Goal: Task Accomplishment & Management: Use online tool/utility

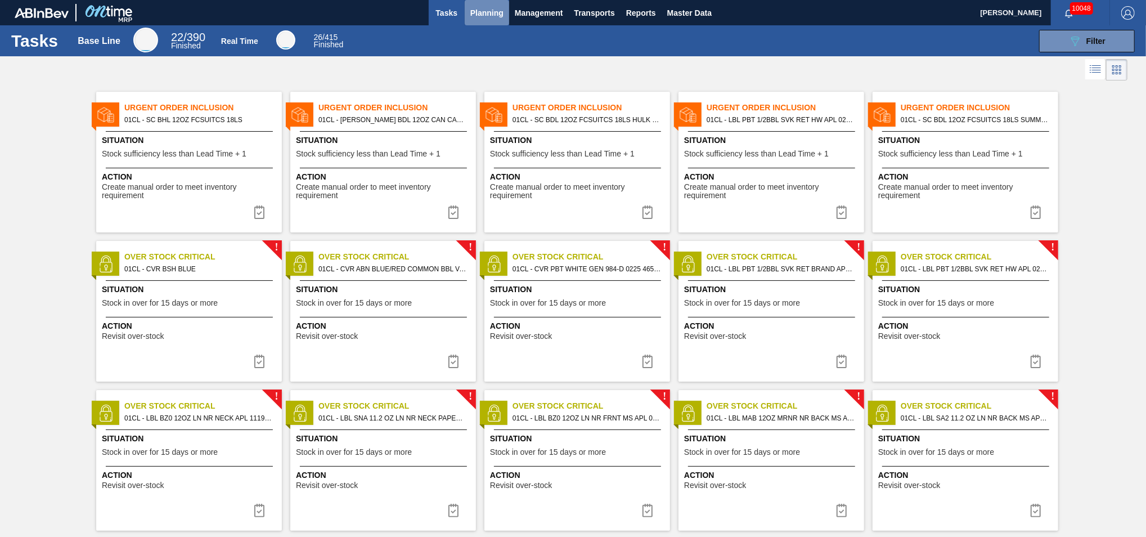
click at [492, 15] on span "Planning" at bounding box center [486, 12] width 33 height 13
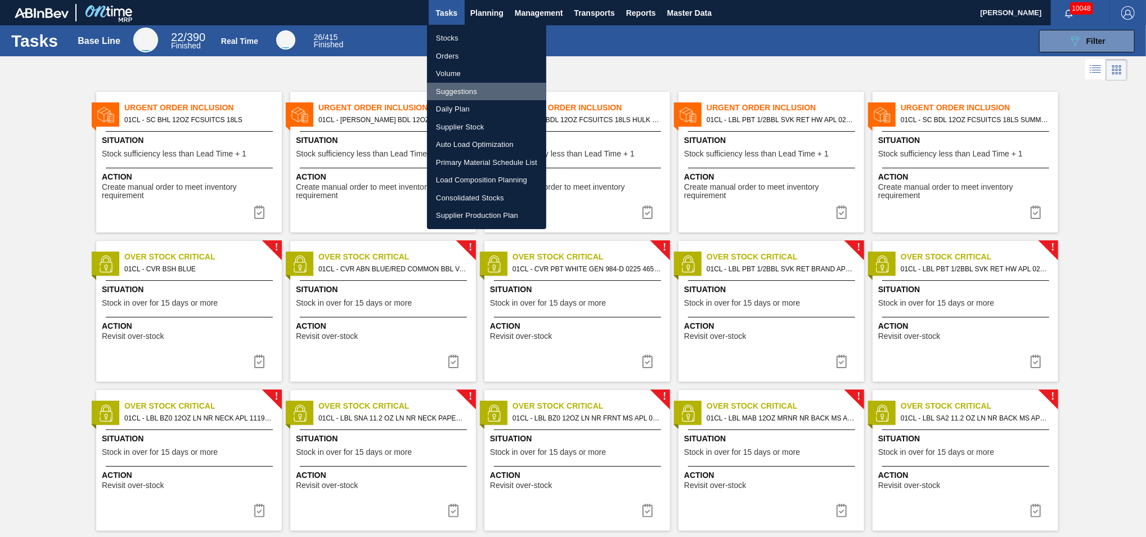
click at [465, 91] on li "Suggestions" at bounding box center [486, 92] width 119 height 18
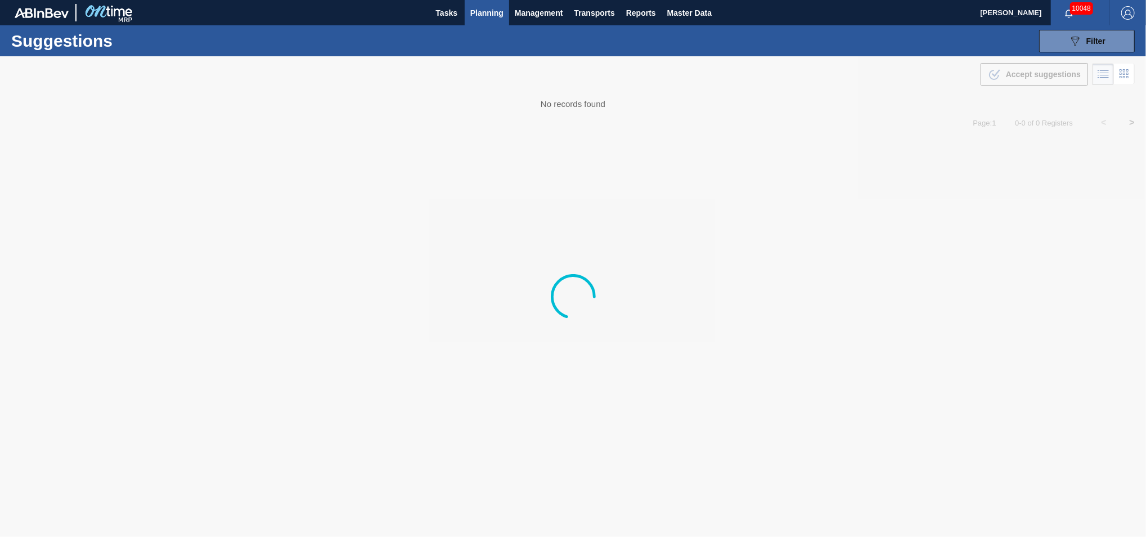
type from "[DATE]"
type to "[DATE]"
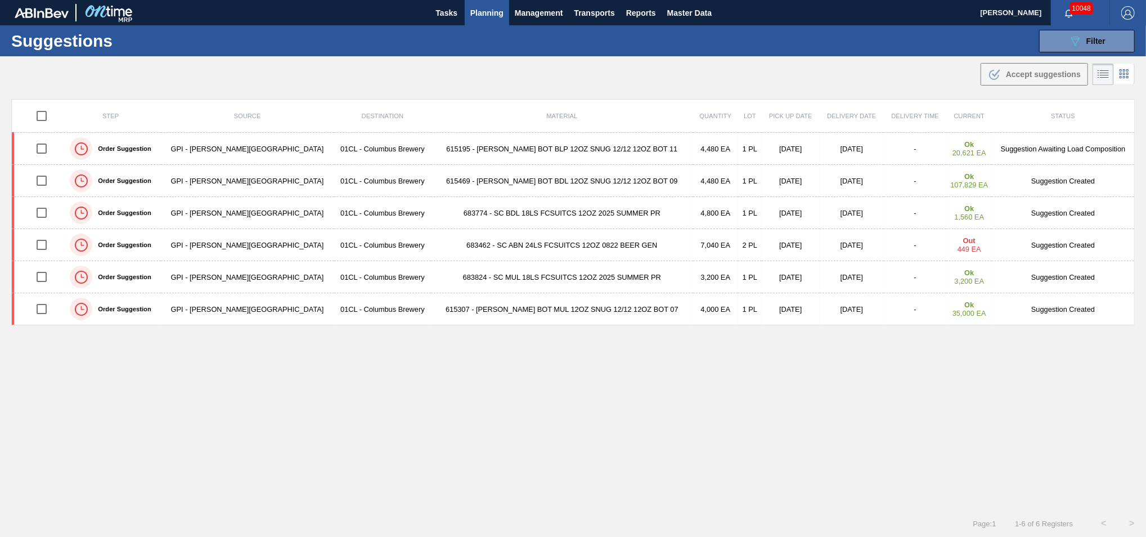
click at [1074, 53] on div "Suggestions 089F7B8B-B2A5-4AFE-B5C0-19BA573D28AC Filter Step Step Source 822106…" at bounding box center [573, 40] width 1146 height 31
click at [1074, 43] on icon at bounding box center [1075, 42] width 8 height 10
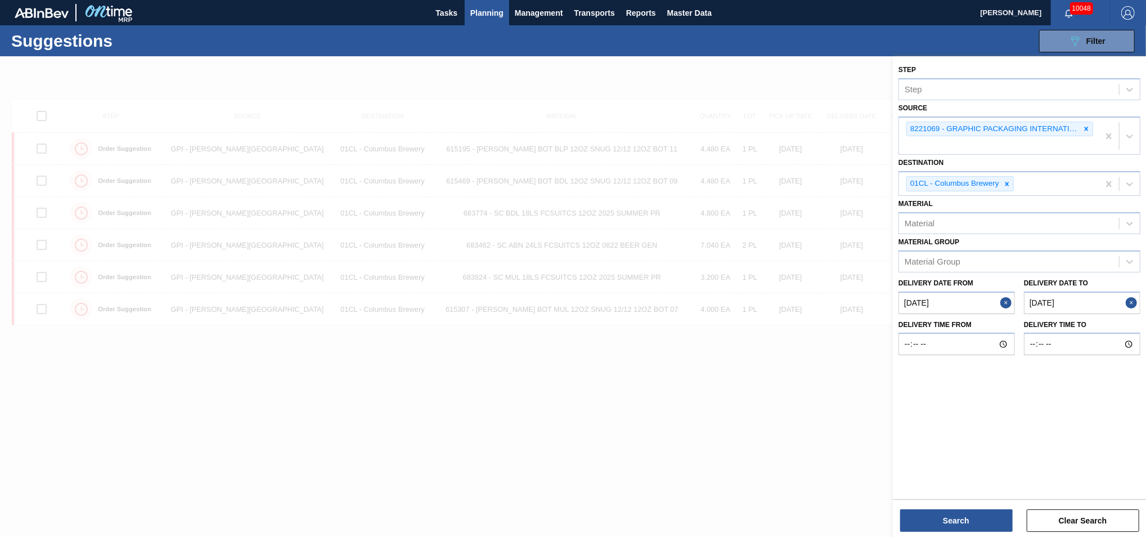
click at [968, 298] on from "[DATE]" at bounding box center [956, 302] width 116 height 22
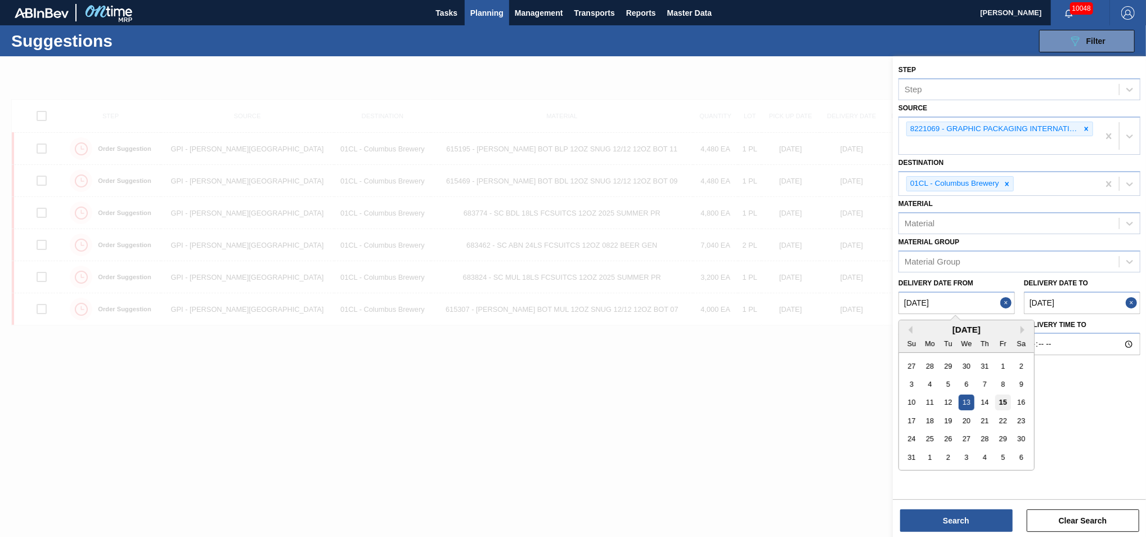
click at [1002, 396] on div "15" at bounding box center [1002, 401] width 15 height 15
type from "[DATE]"
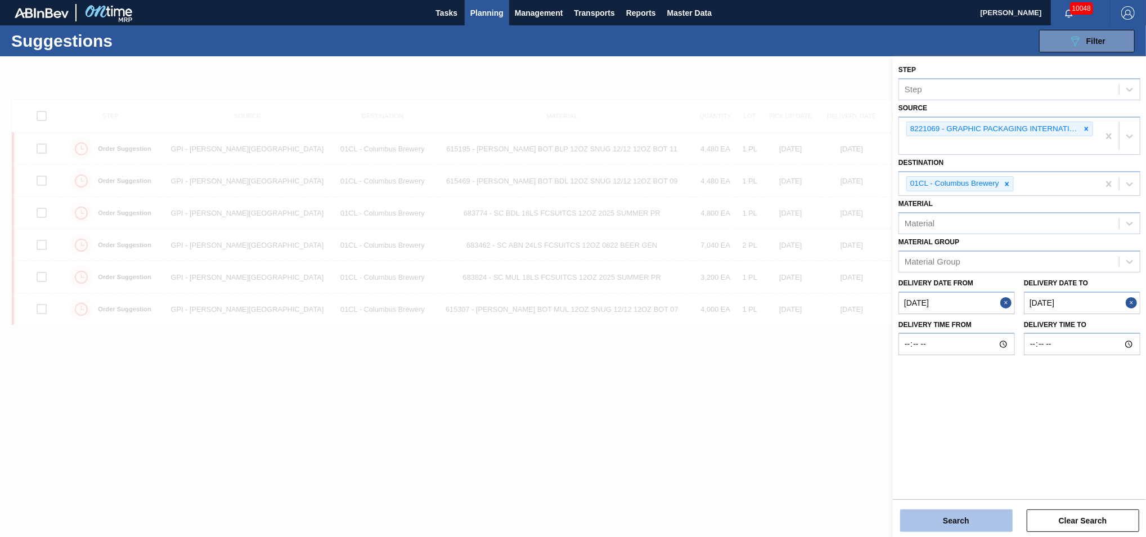
click at [961, 523] on button "Search" at bounding box center [956, 520] width 112 height 22
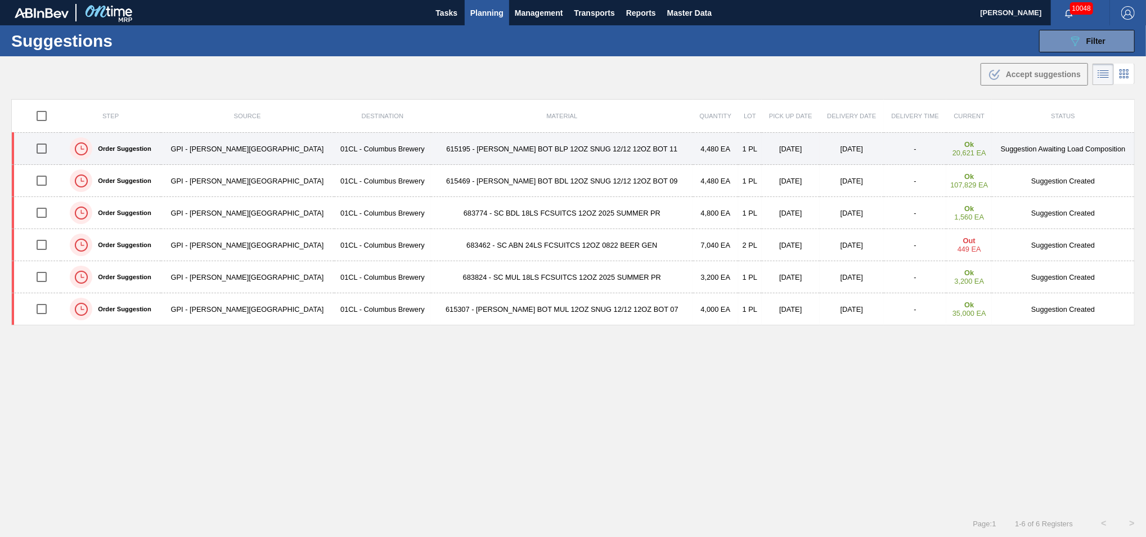
click at [483, 137] on td "615195 - [PERSON_NAME] BOT BLP 12OZ SNUG 12/12 12OZ BOT 11" at bounding box center [562, 149] width 262 height 32
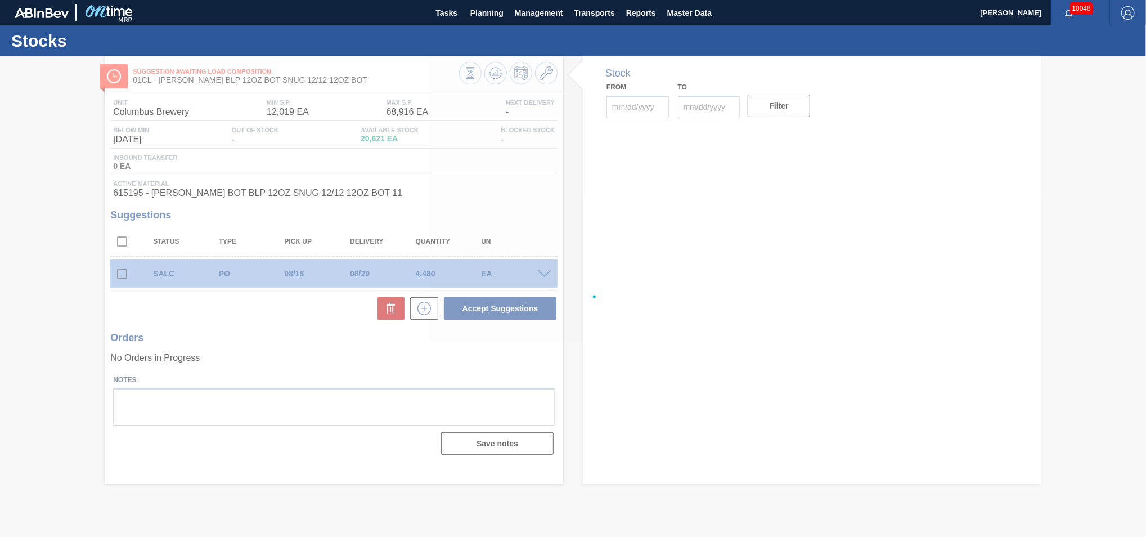
type input "[DATE]"
type input "08/29/2025"
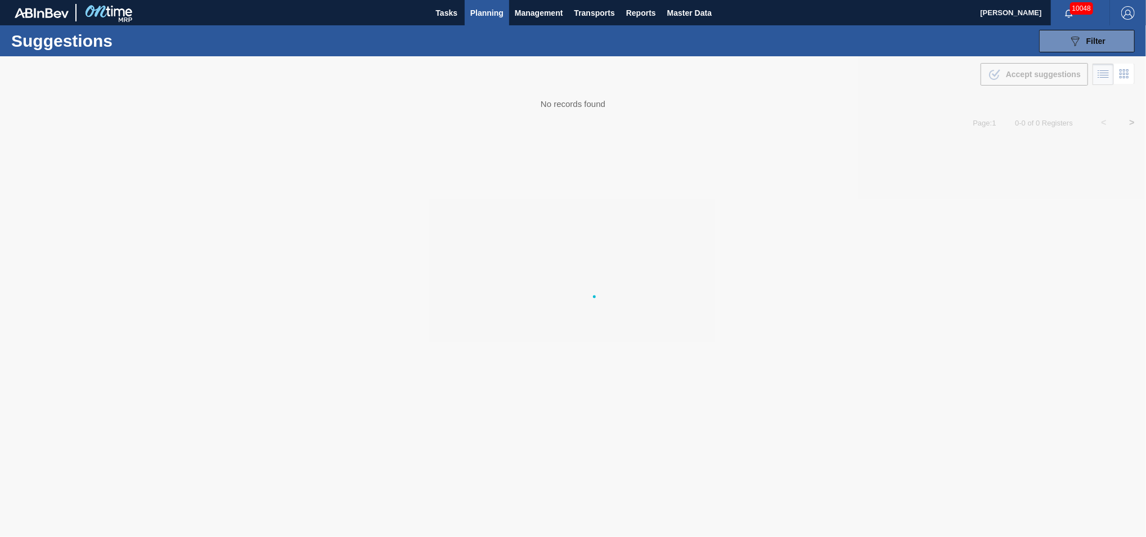
type from "[DATE]"
type to "[DATE]"
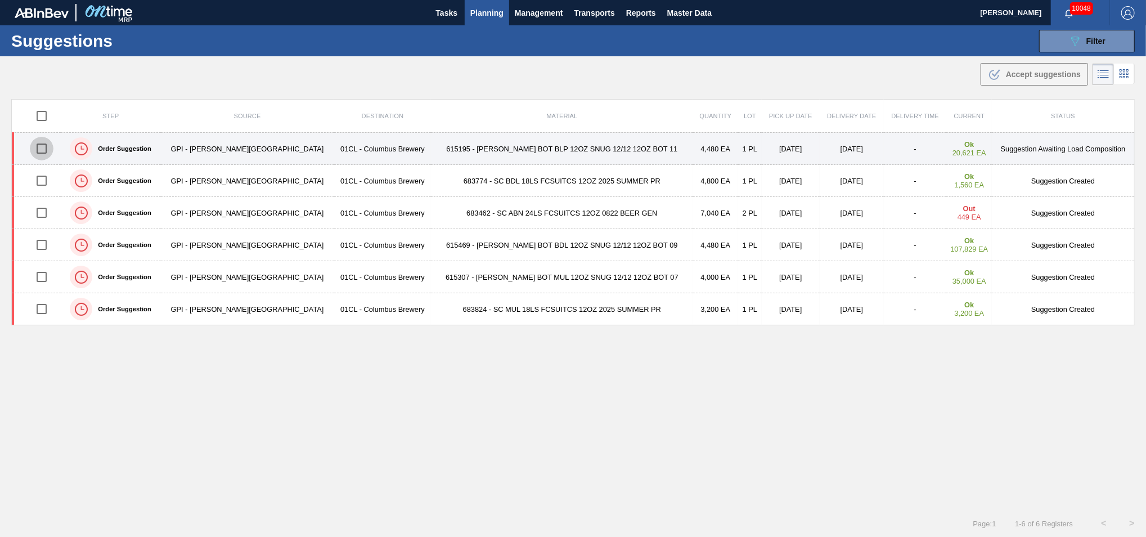
click at [45, 148] on input "checkbox" at bounding box center [42, 149] width 24 height 24
checkbox input "true"
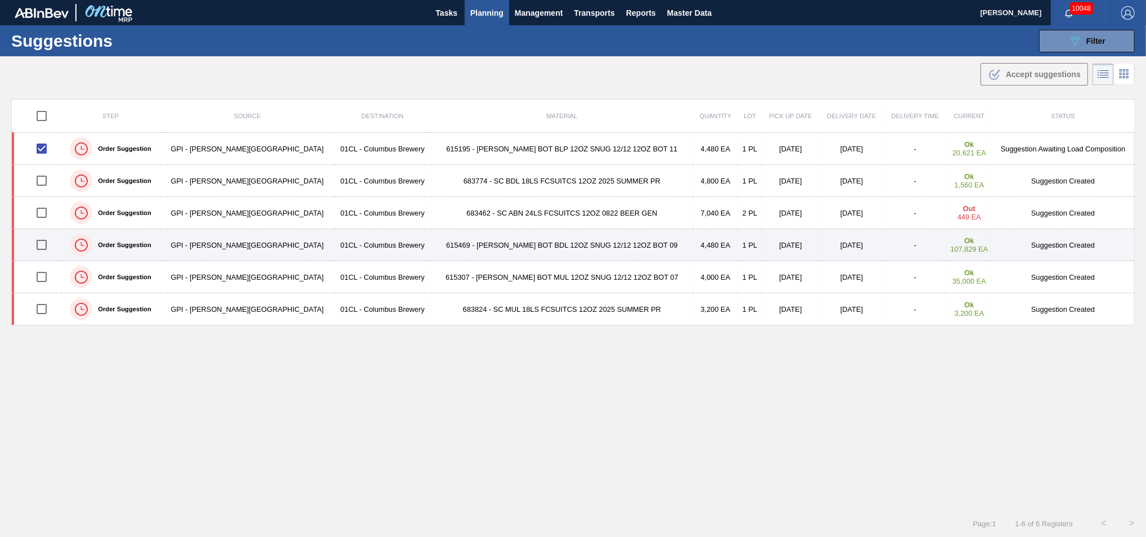
click at [44, 246] on input "checkbox" at bounding box center [42, 245] width 24 height 24
checkbox input "true"
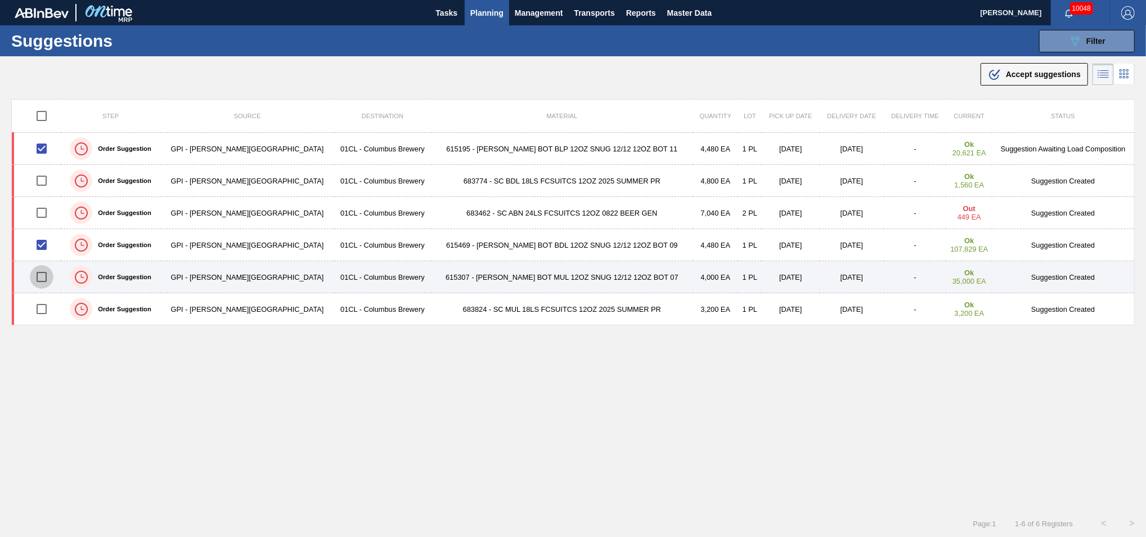
click at [48, 278] on input "checkbox" at bounding box center [42, 277] width 24 height 24
checkbox input "true"
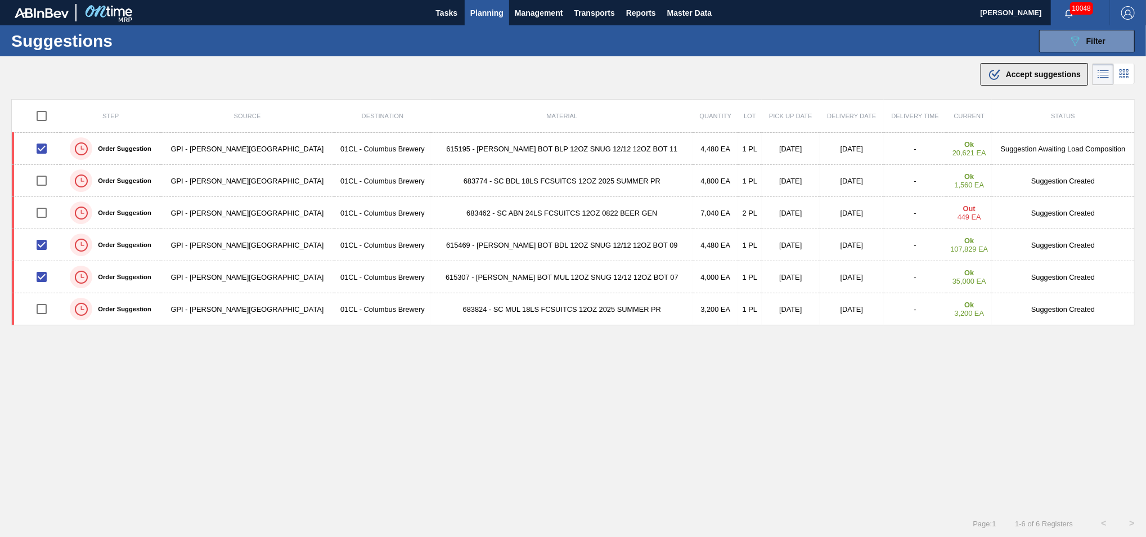
click at [1014, 76] on span "Accept suggestions" at bounding box center [1043, 74] width 75 height 9
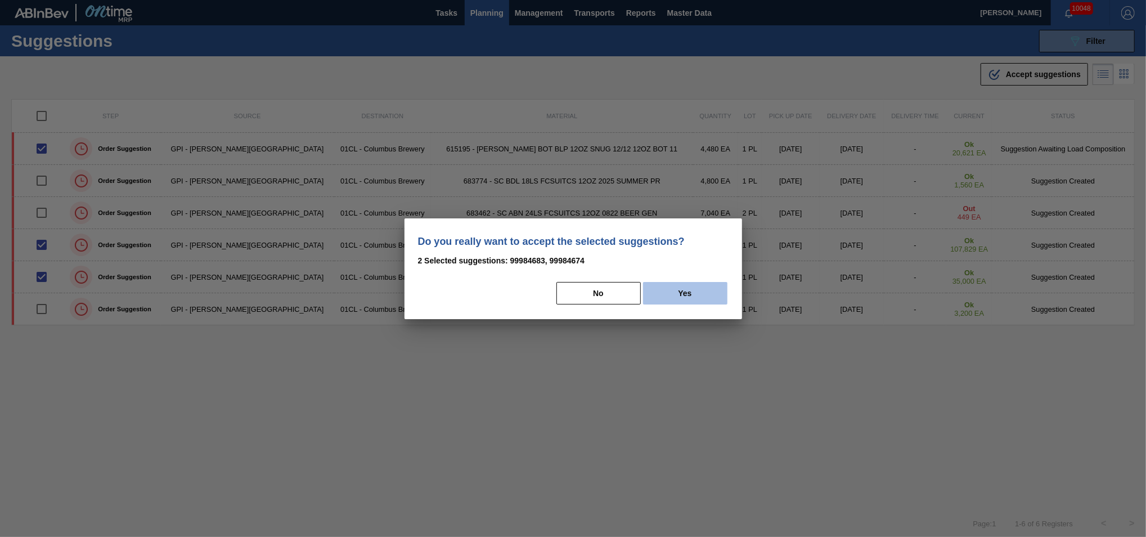
click at [700, 291] on button "Yes" at bounding box center [685, 293] width 84 height 22
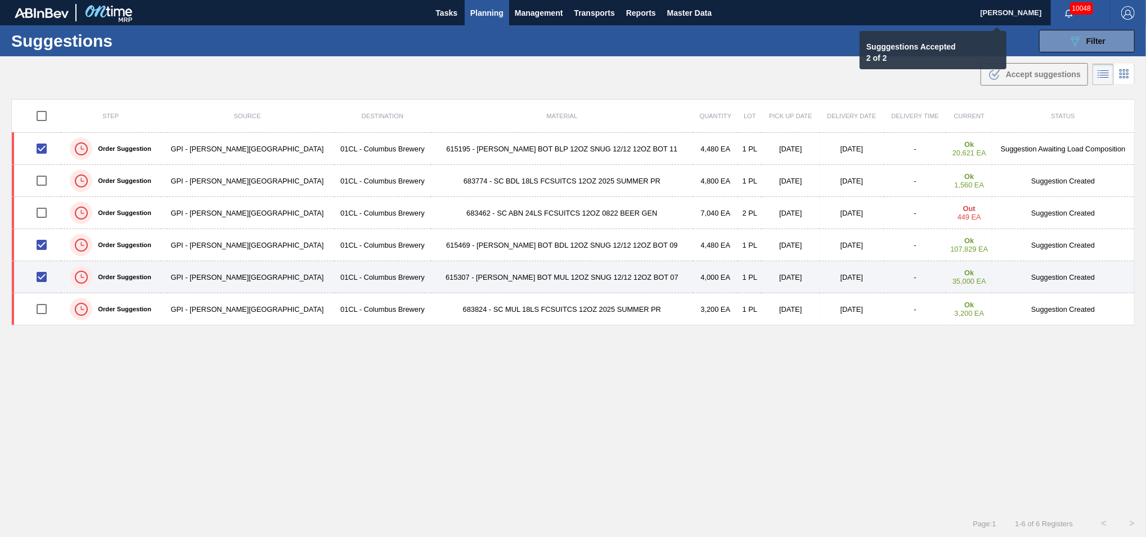
checkbox input "false"
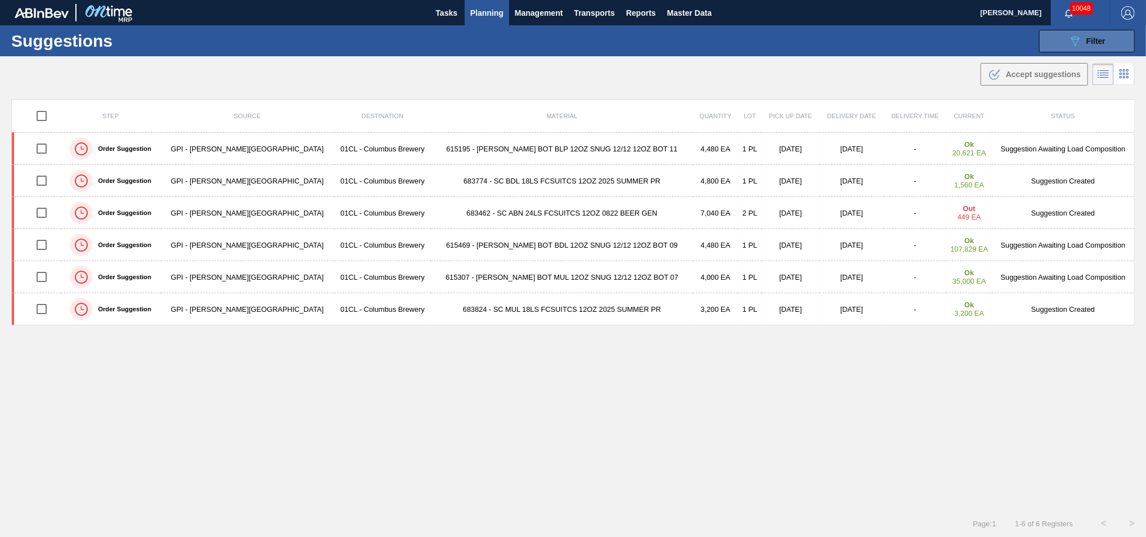
click at [1071, 36] on icon "089F7B8B-B2A5-4AFE-B5C0-19BA573D28AC" at bounding box center [1074, 40] width 13 height 13
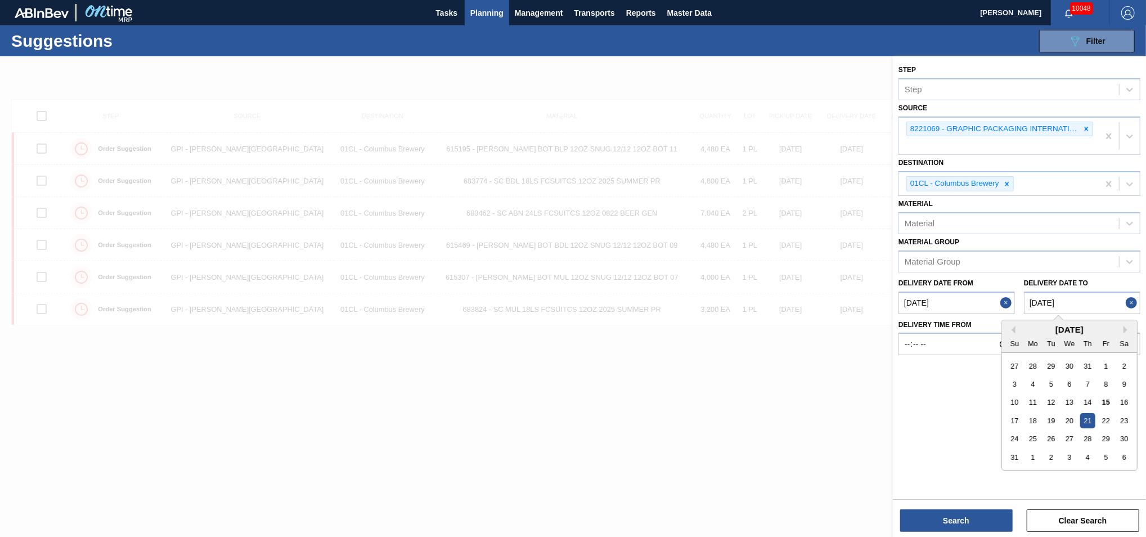
click at [1087, 294] on to "[DATE]" at bounding box center [1082, 302] width 116 height 22
click at [1072, 438] on div "27" at bounding box center [1068, 438] width 15 height 15
type to "[DATE]"
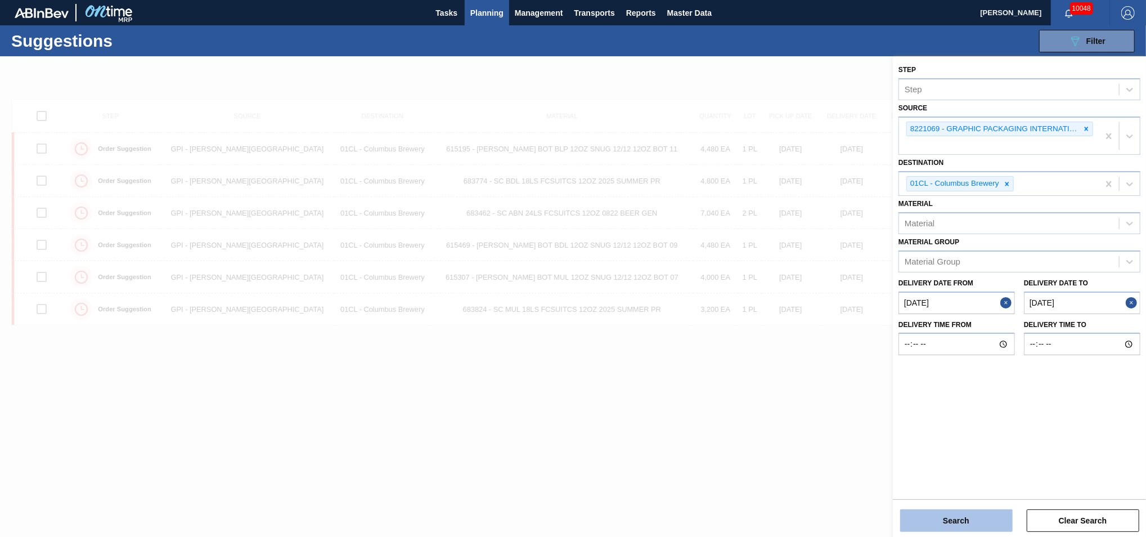
click at [972, 520] on button "Search" at bounding box center [956, 520] width 112 height 22
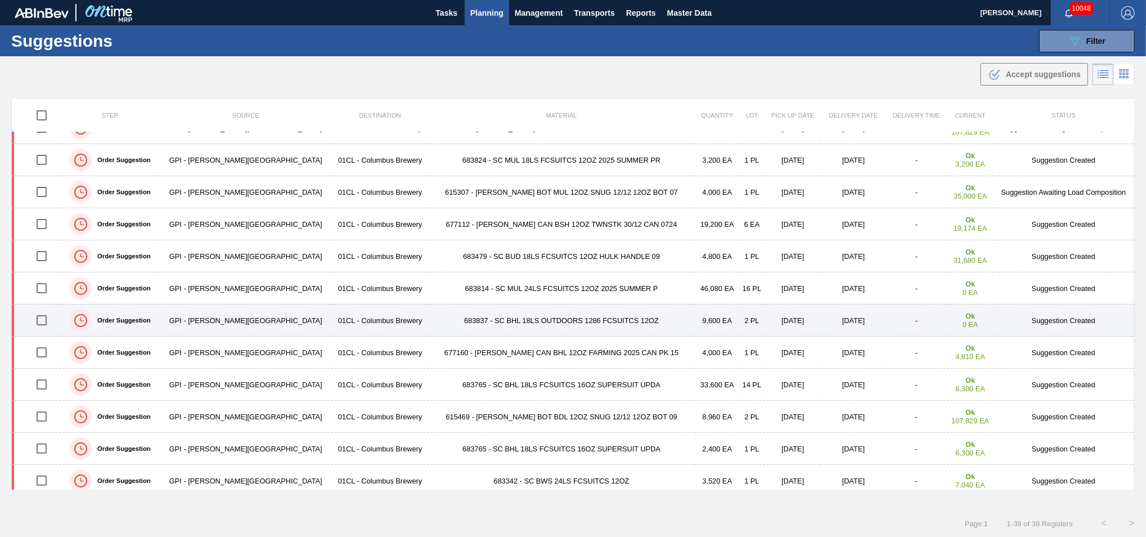
scroll to position [175, 0]
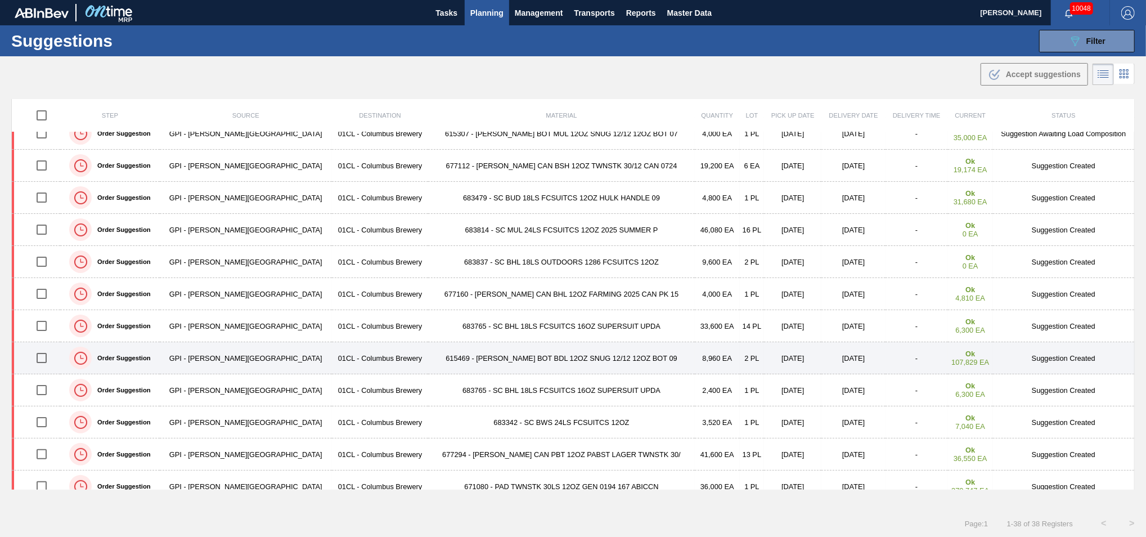
click at [46, 355] on input "checkbox" at bounding box center [42, 358] width 24 height 24
checkbox input "true"
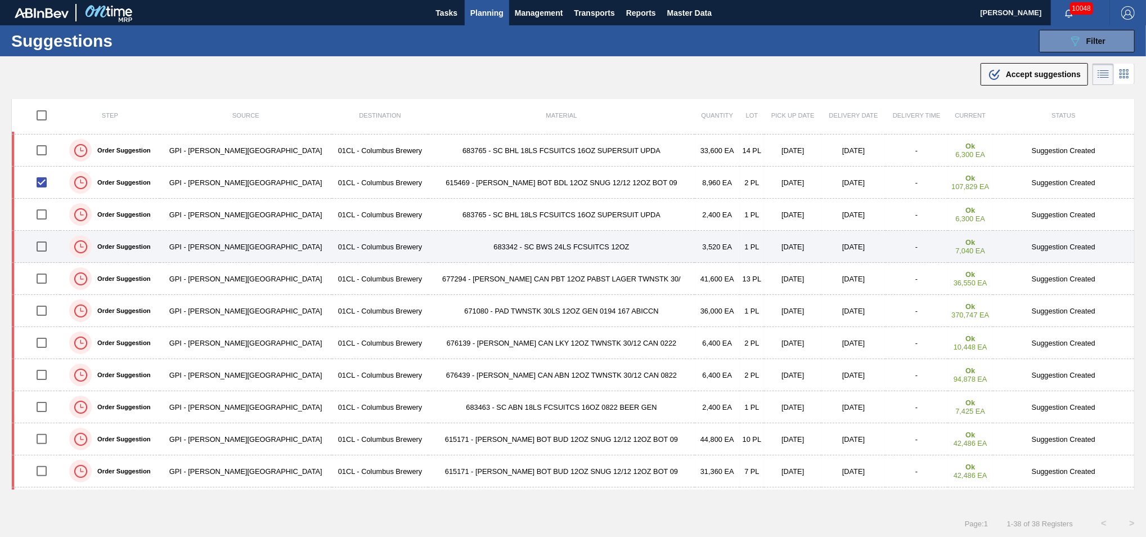
scroll to position [410, 0]
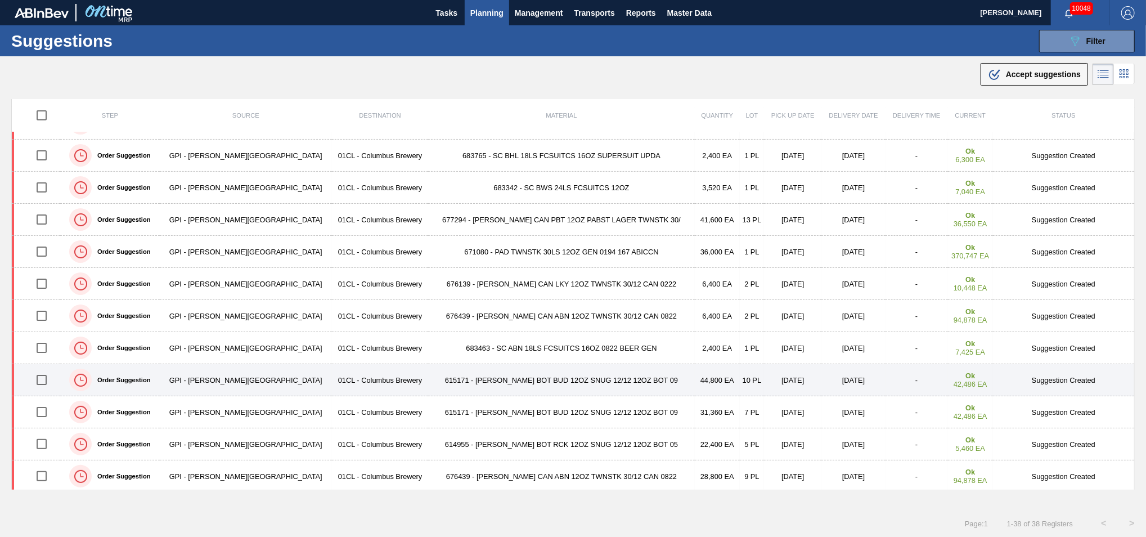
click at [45, 376] on input "checkbox" at bounding box center [42, 380] width 24 height 24
checkbox input "true"
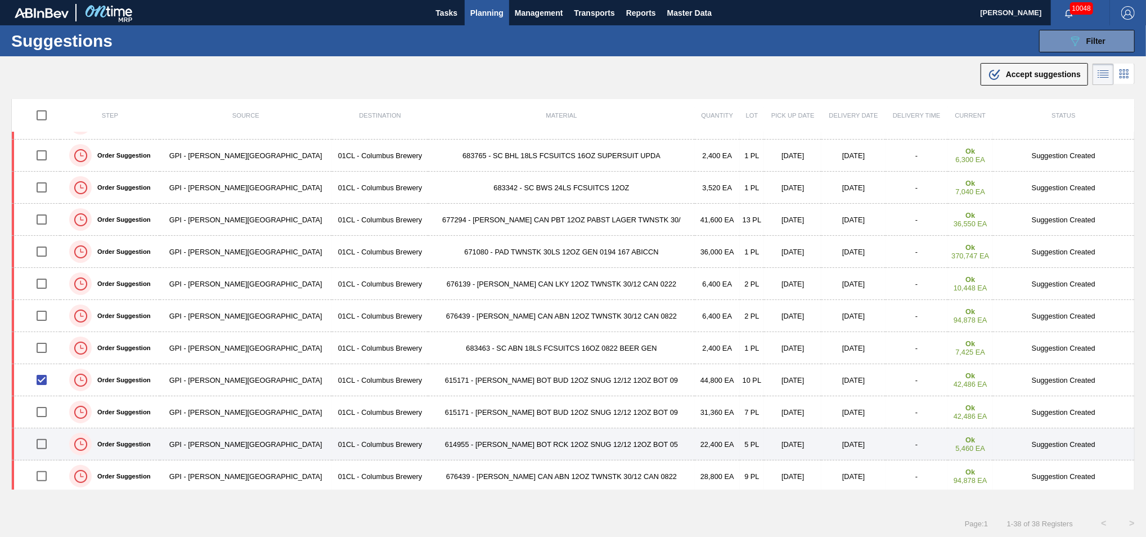
click at [39, 446] on input "checkbox" at bounding box center [42, 444] width 24 height 24
checkbox input "true"
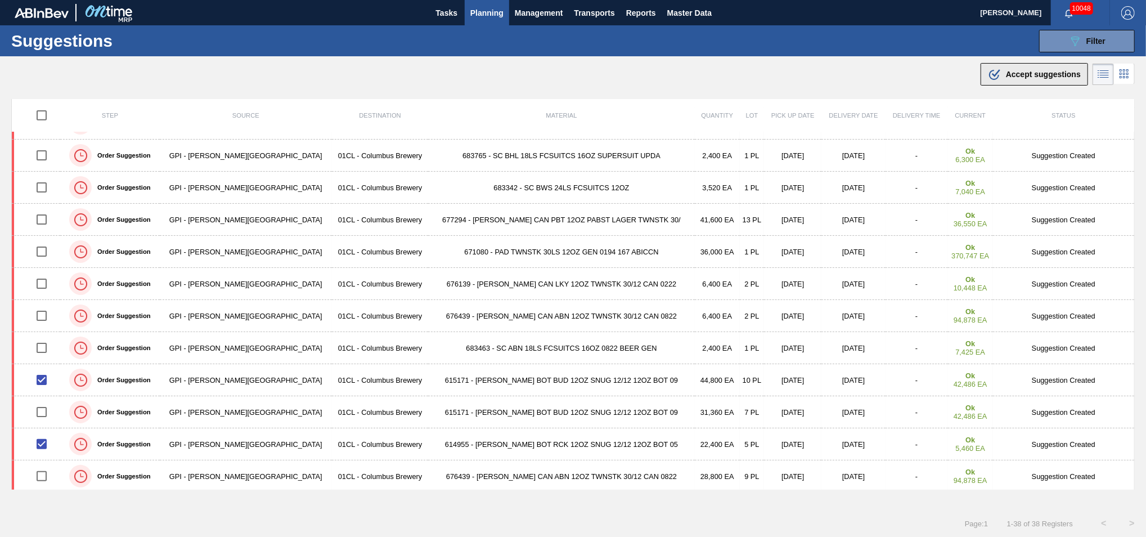
click at [1034, 78] on span "Accept suggestions" at bounding box center [1043, 74] width 75 height 9
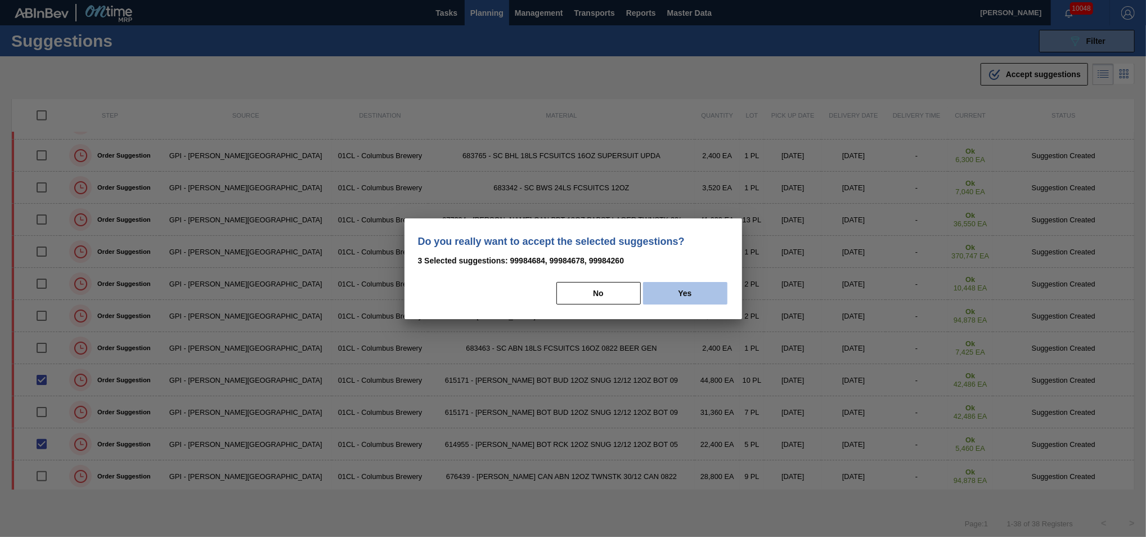
click at [679, 292] on button "Yes" at bounding box center [685, 293] width 84 height 22
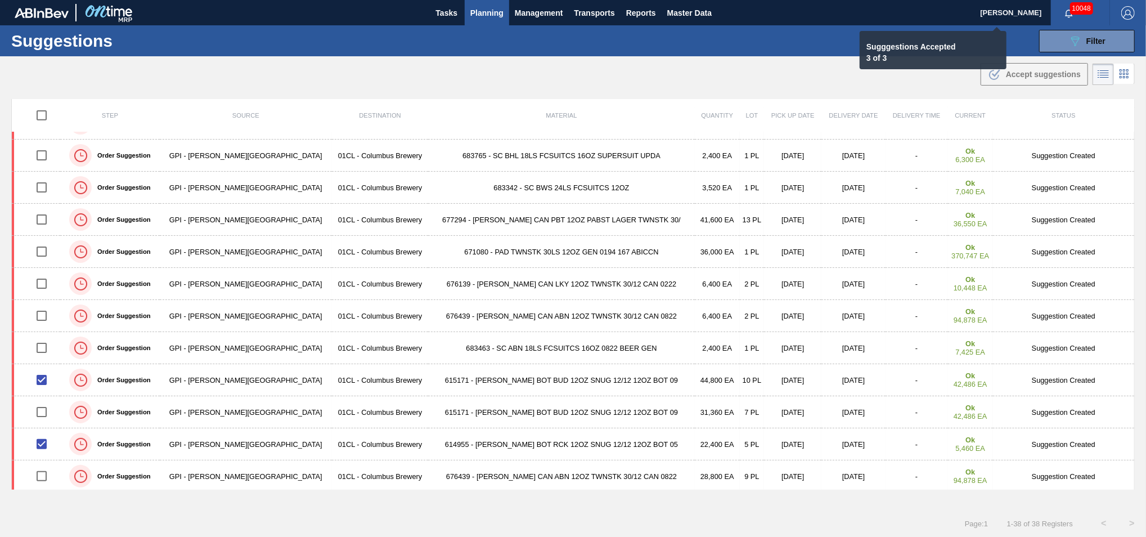
checkbox input "false"
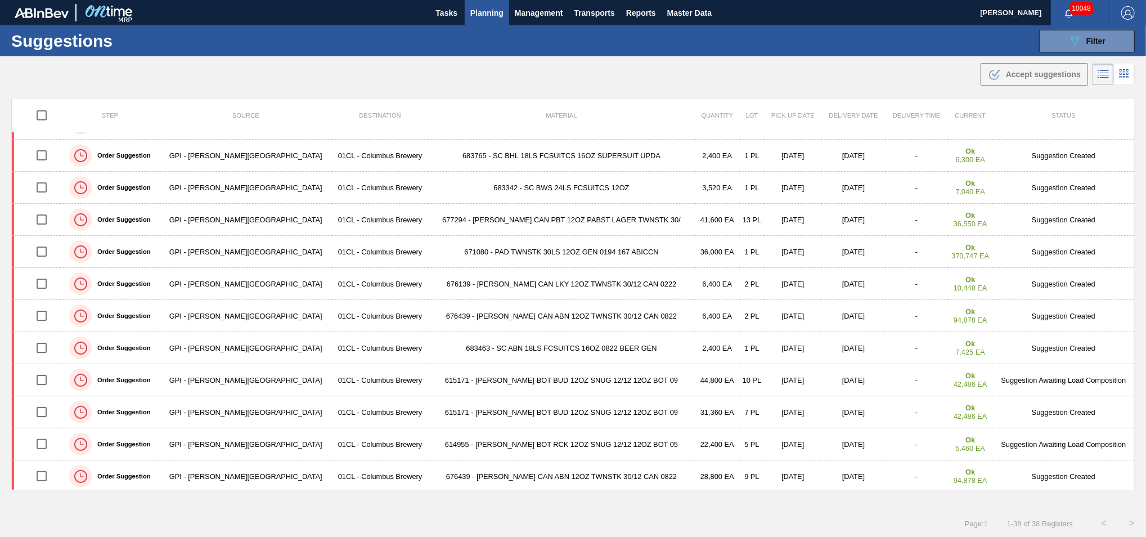
click at [492, 12] on span "Planning" at bounding box center [486, 12] width 33 height 13
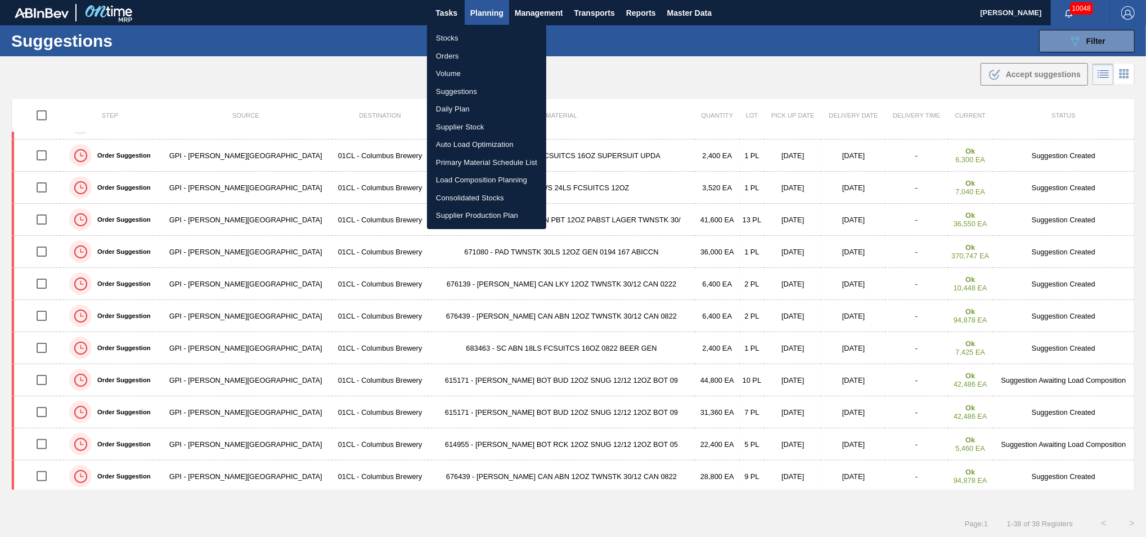
click at [471, 181] on li "Load Composition Planning" at bounding box center [486, 180] width 119 height 18
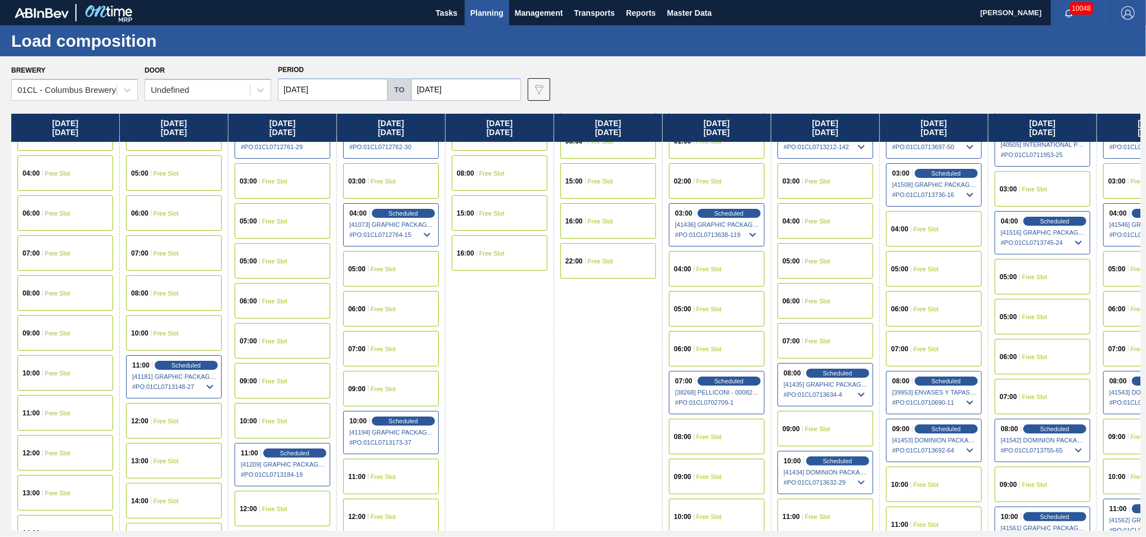
scroll to position [422, 0]
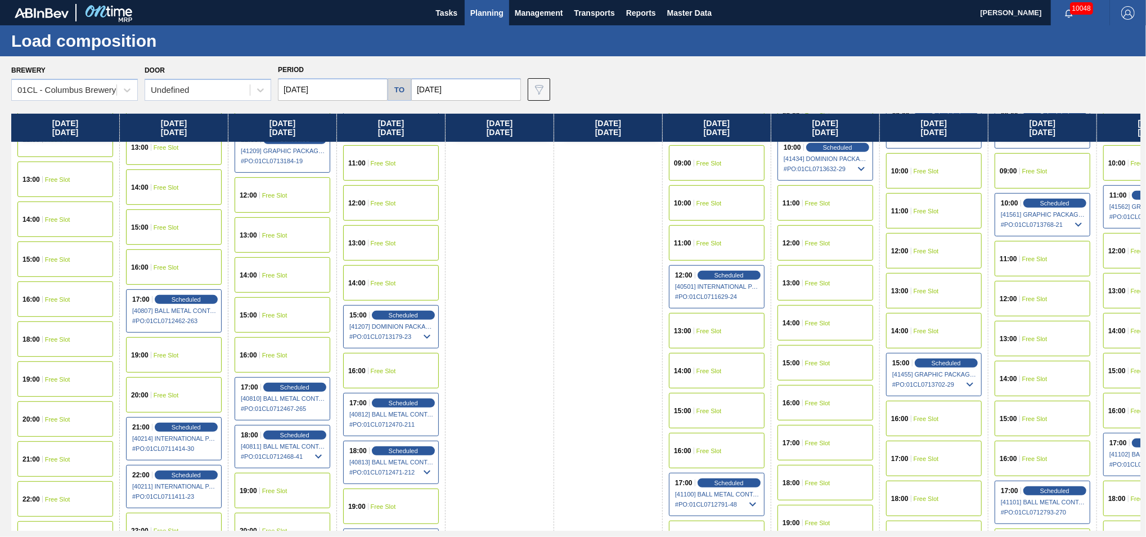
click at [1009, 378] on span "14:00" at bounding box center [1008, 378] width 17 height 7
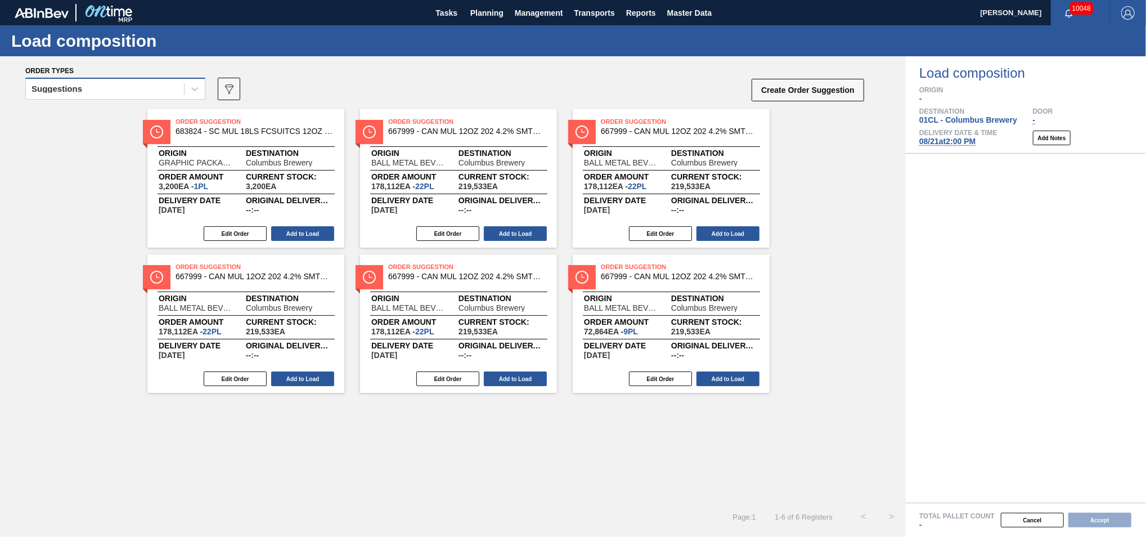
click at [174, 83] on div "Suggestions" at bounding box center [105, 89] width 158 height 16
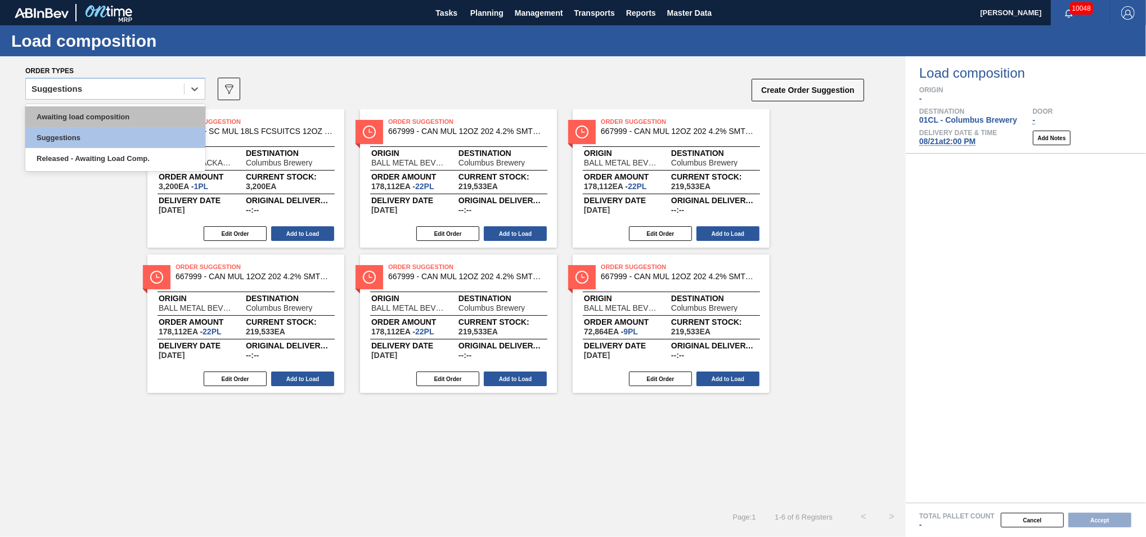
click at [125, 111] on div "Awaiting load composition" at bounding box center [115, 116] width 180 height 21
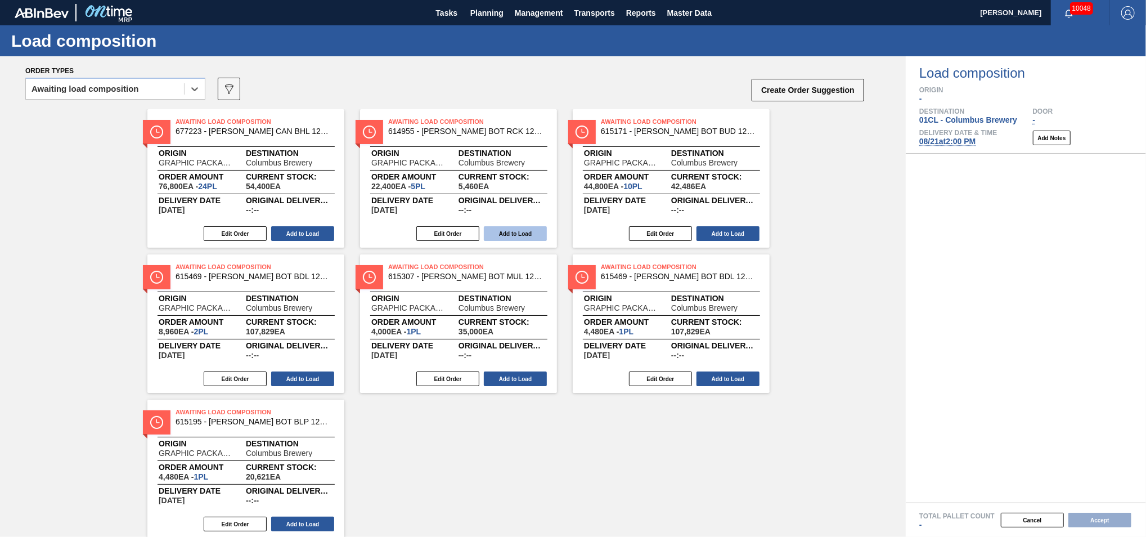
click at [512, 231] on button "Add to Load" at bounding box center [515, 233] width 63 height 15
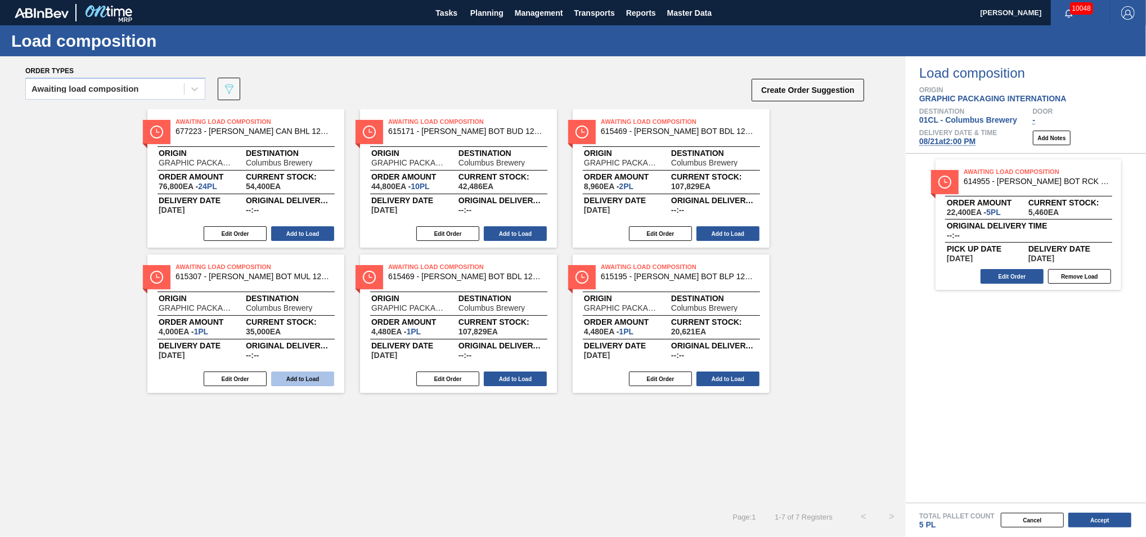
click at [312, 371] on button "Add to Load" at bounding box center [302, 378] width 63 height 15
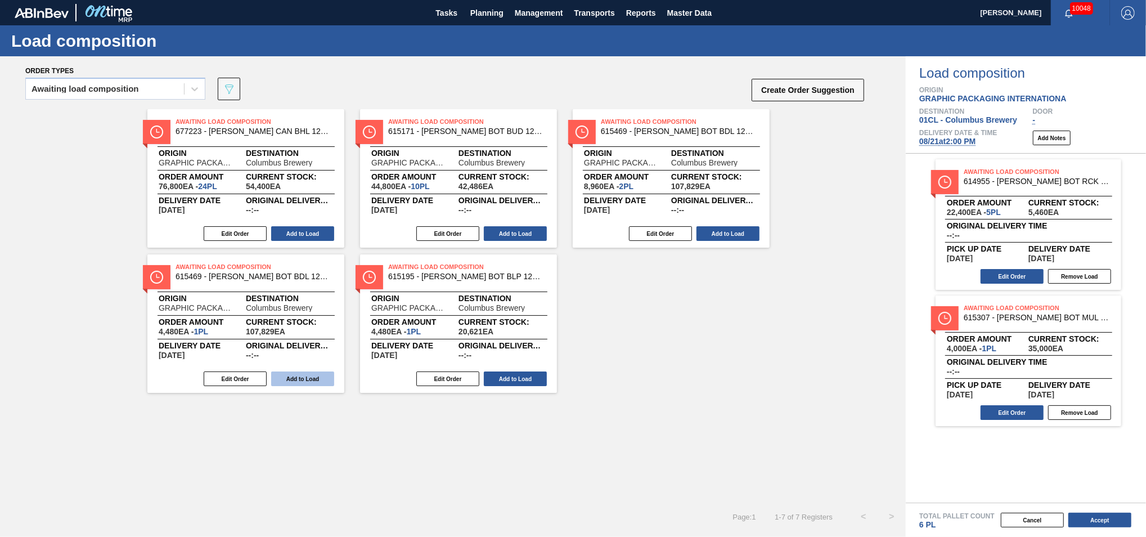
click at [312, 375] on button "Add to Load" at bounding box center [302, 378] width 63 height 15
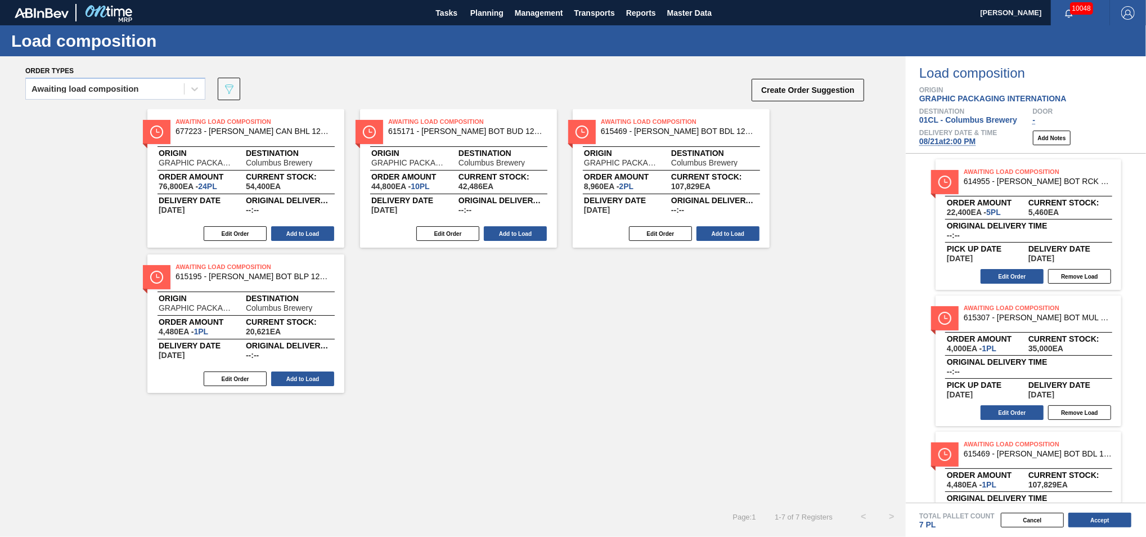
click at [312, 375] on button "Add to Load" at bounding box center [302, 378] width 63 height 15
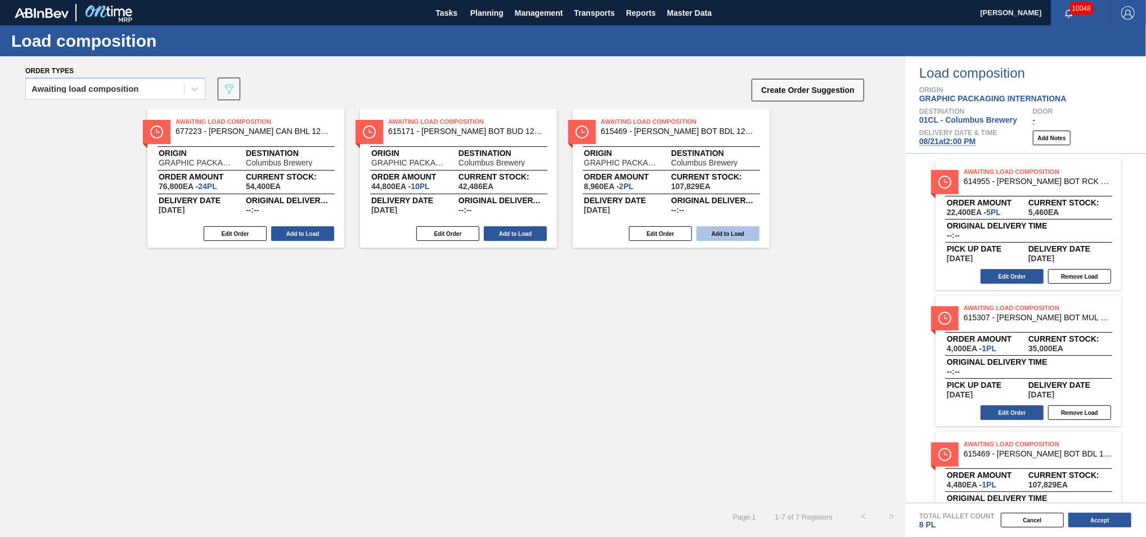
click at [723, 236] on button "Add to Load" at bounding box center [727, 233] width 63 height 15
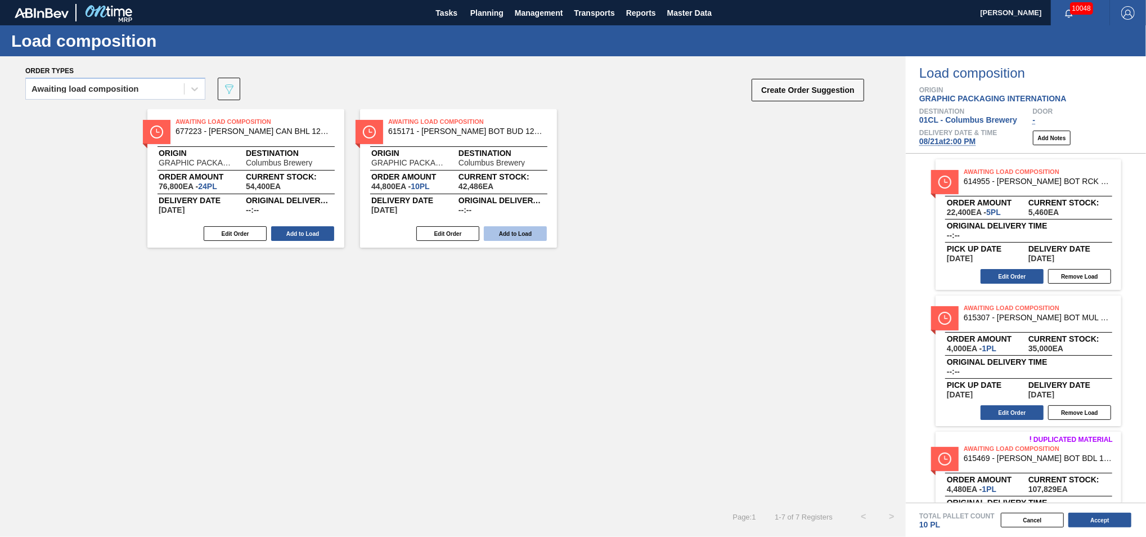
click at [518, 234] on button "Add to Load" at bounding box center [515, 233] width 63 height 15
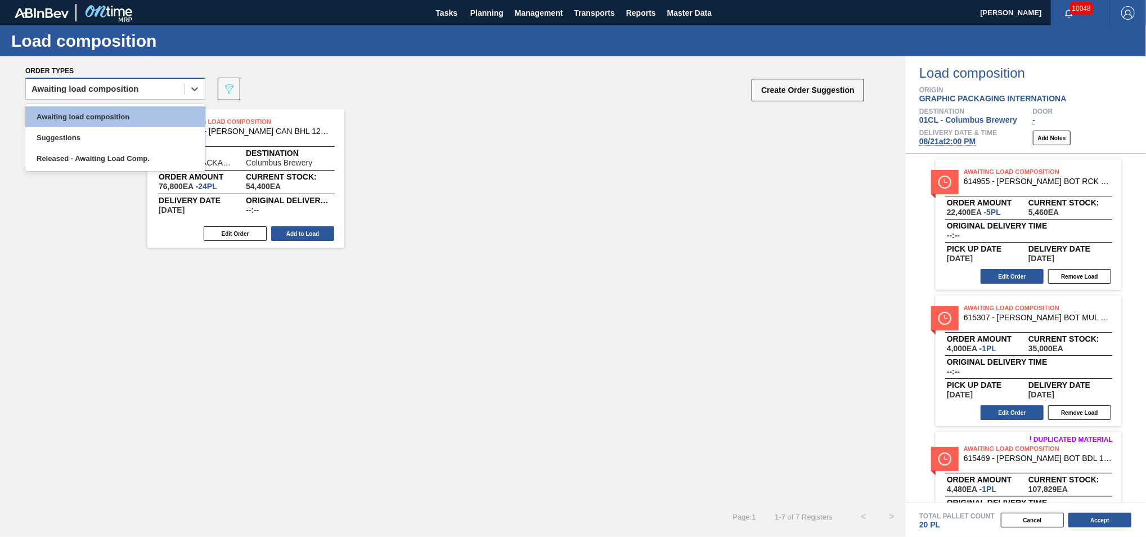
click at [144, 91] on div "Awaiting load composition" at bounding box center [105, 89] width 158 height 16
click at [123, 142] on div "Suggestions" at bounding box center [115, 137] width 180 height 21
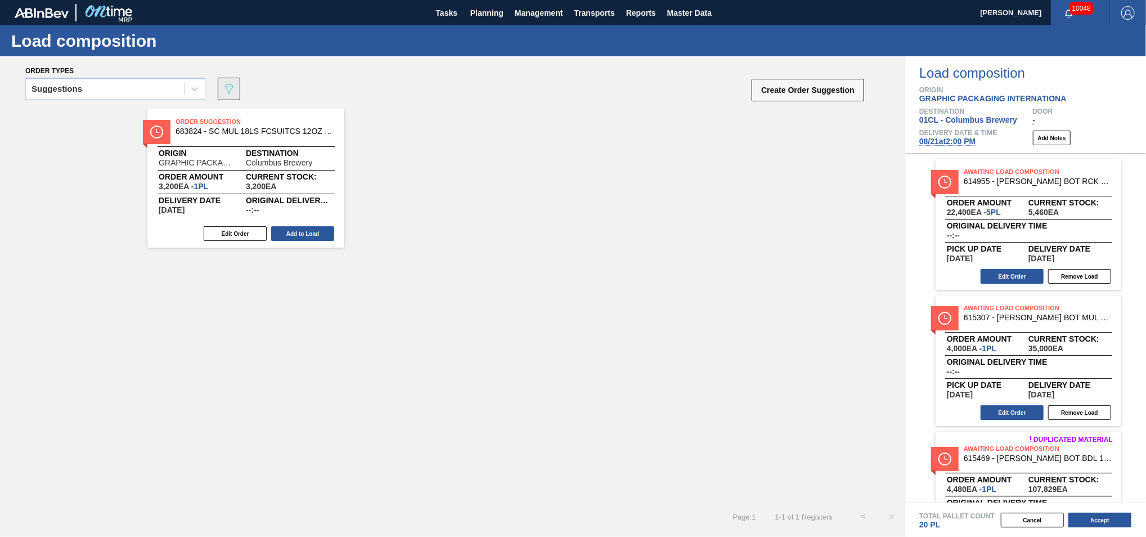
click at [236, 92] on icon "089F7B8B-B2A5-4AFE-B5C0-19BA573D28AC" at bounding box center [228, 88] width 13 height 13
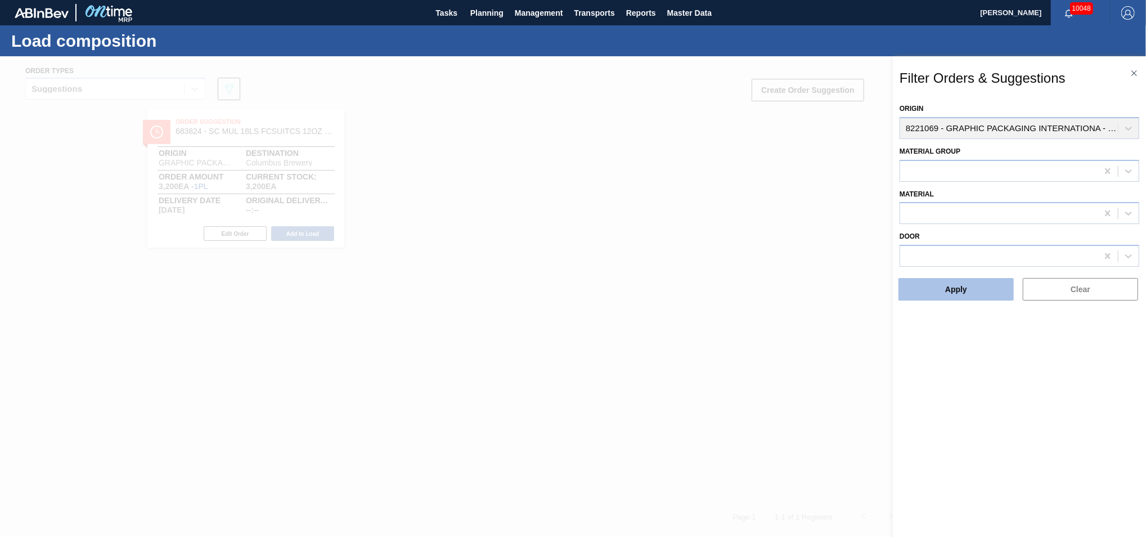
click at [935, 279] on button "Apply" at bounding box center [955, 289] width 115 height 22
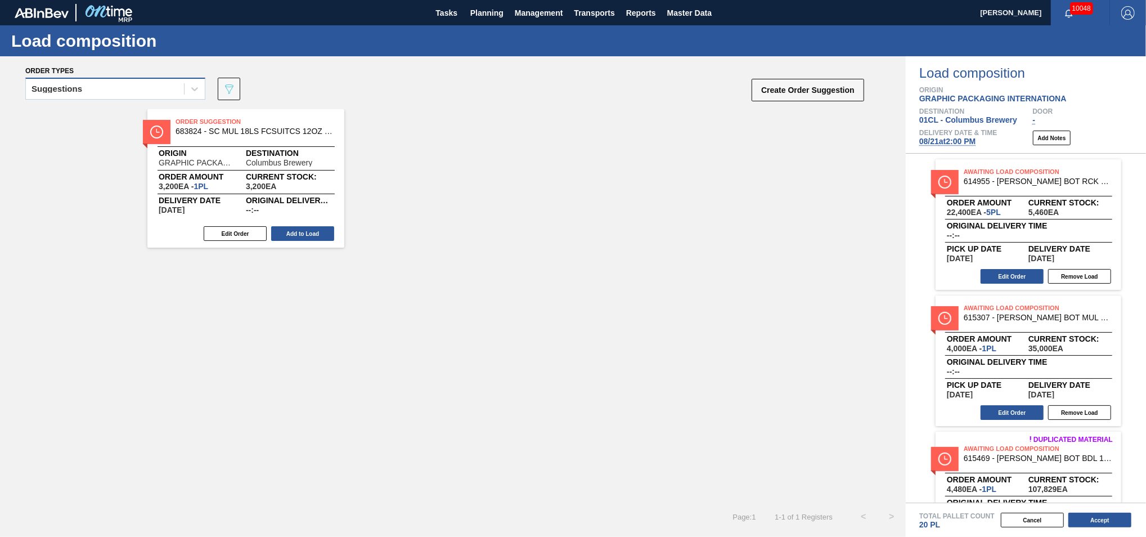
click at [130, 84] on div "Suggestions" at bounding box center [105, 89] width 158 height 16
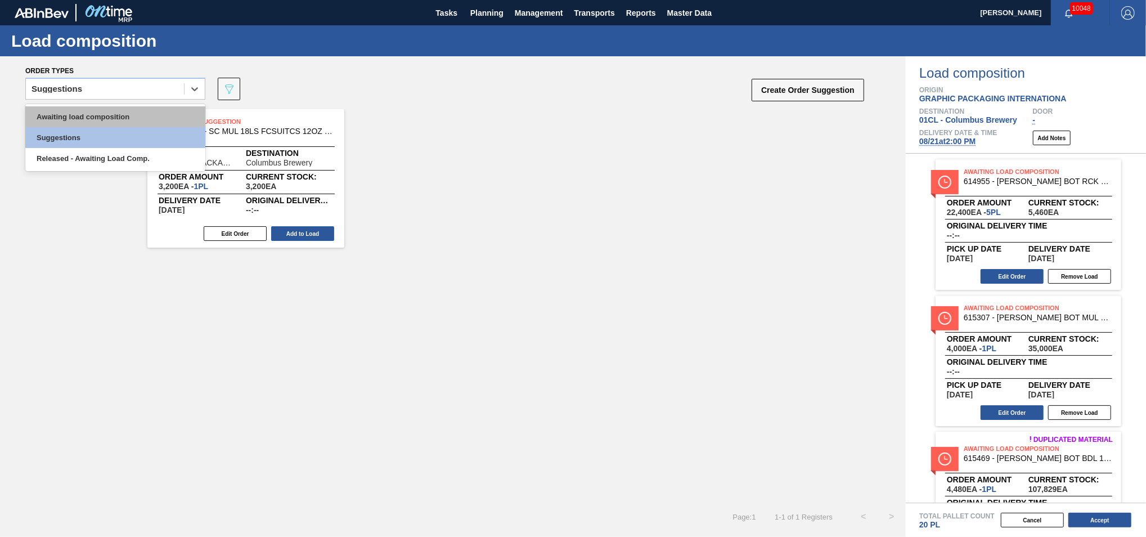
click at [119, 113] on div "Awaiting load composition" at bounding box center [115, 116] width 180 height 21
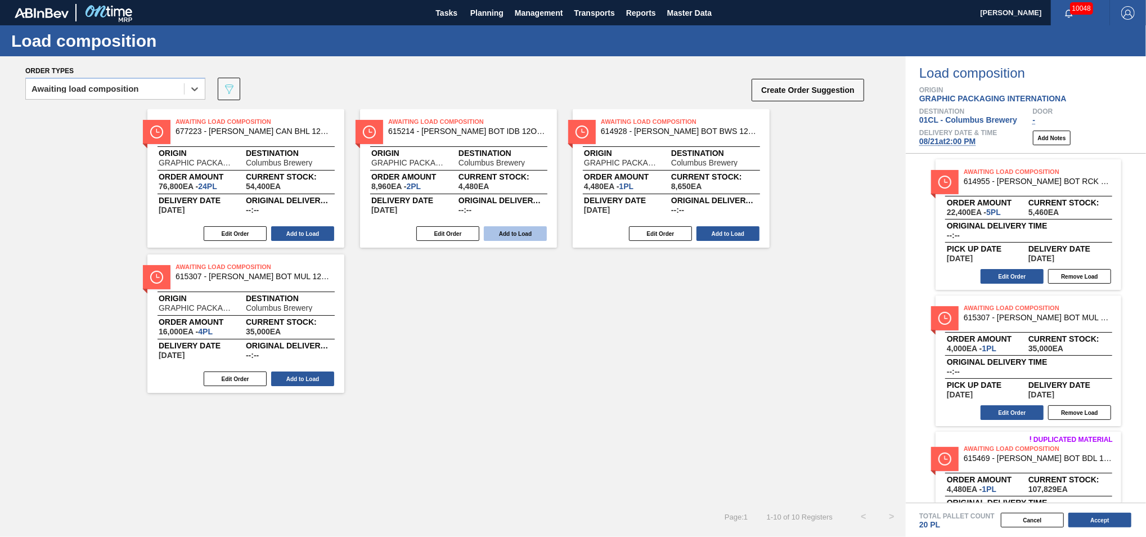
click at [503, 233] on button "Add to Load" at bounding box center [515, 233] width 63 height 15
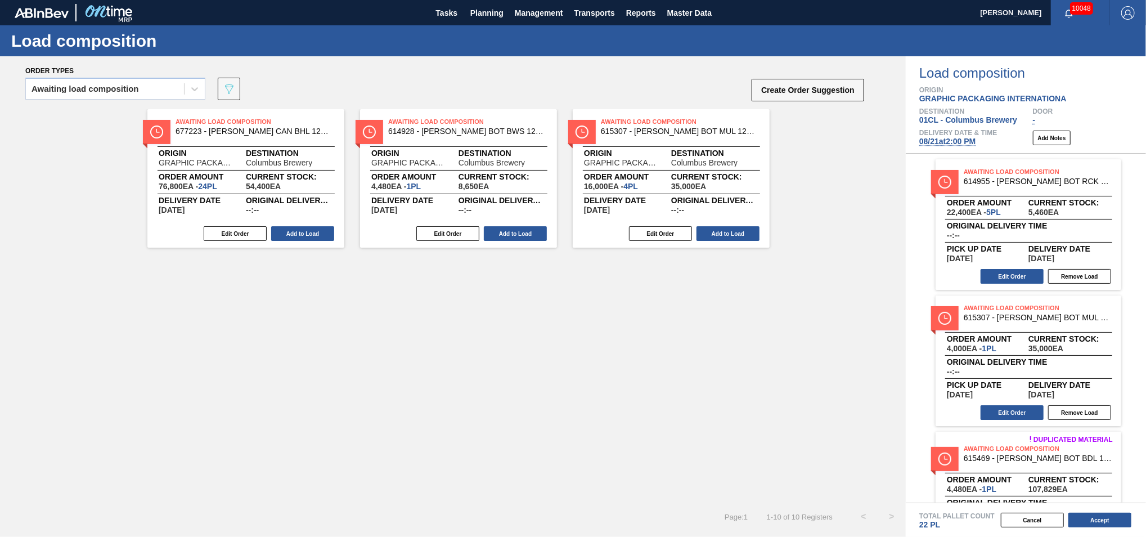
click at [503, 233] on button "Add to Load" at bounding box center [515, 233] width 63 height 15
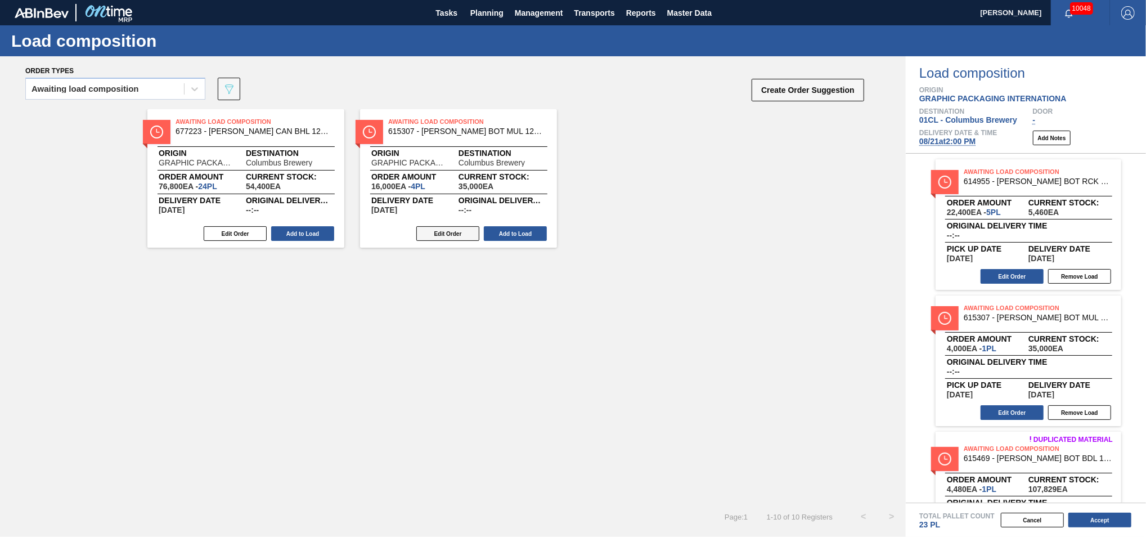
click at [434, 236] on button "Edit Order" at bounding box center [447, 233] width 63 height 15
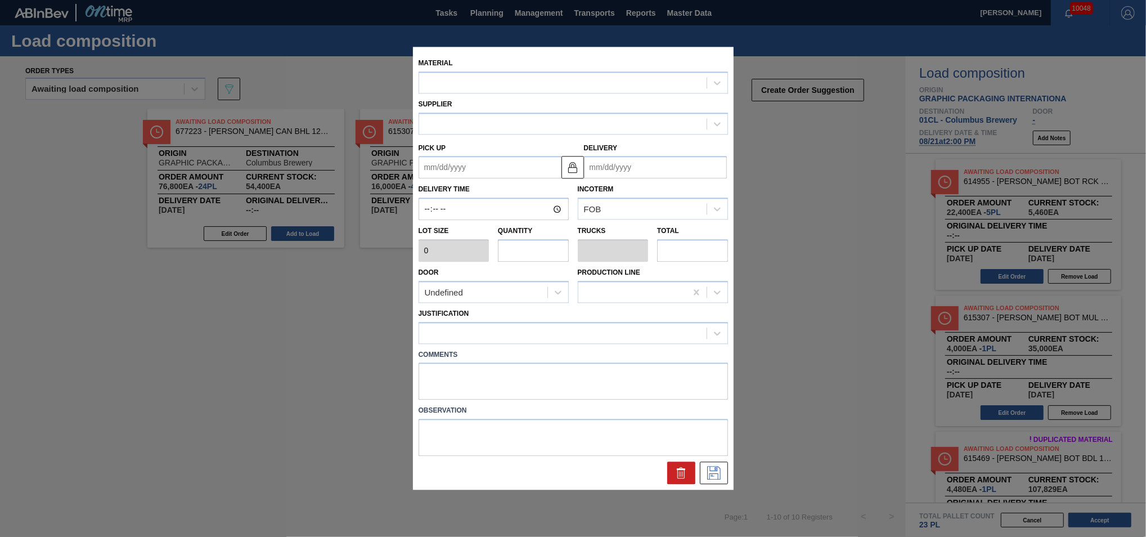
type input "4,000"
type input "4"
type input "0.154"
type input "16,000"
type up "[DATE]"
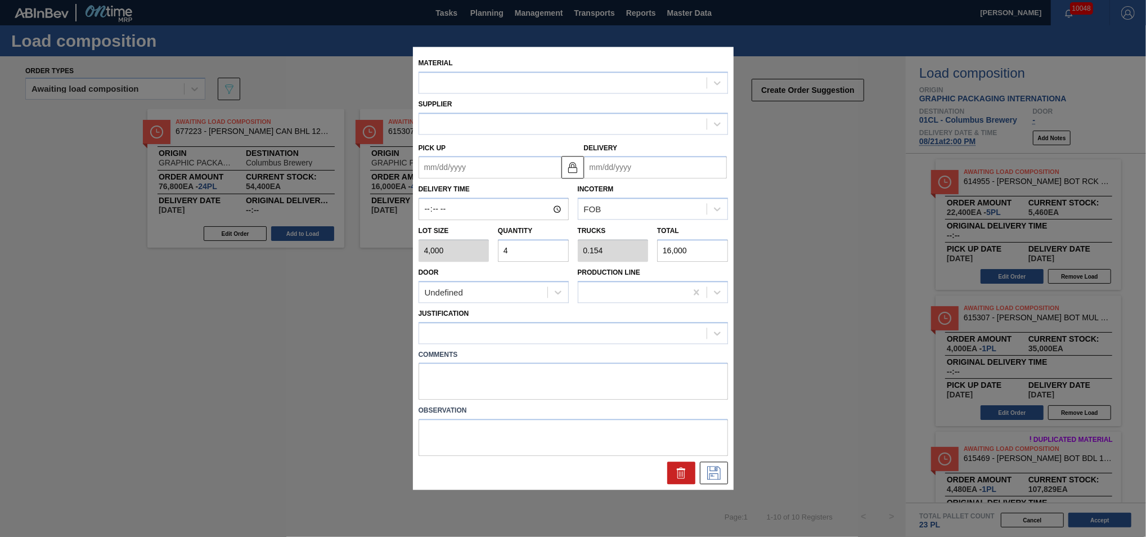
type input "[DATE]"
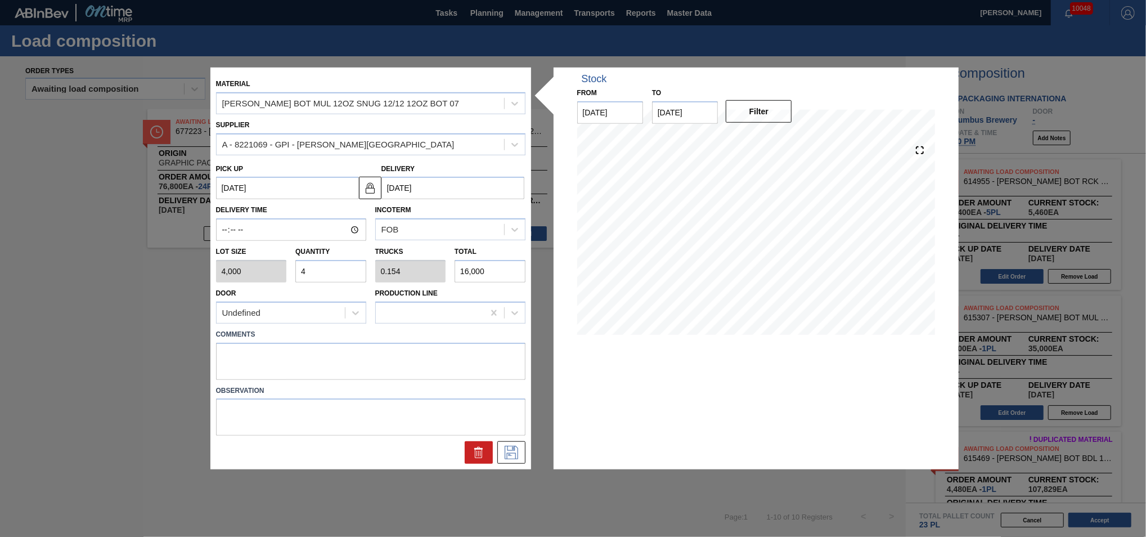
click at [321, 268] on input "4" at bounding box center [330, 271] width 71 height 22
type input "0"
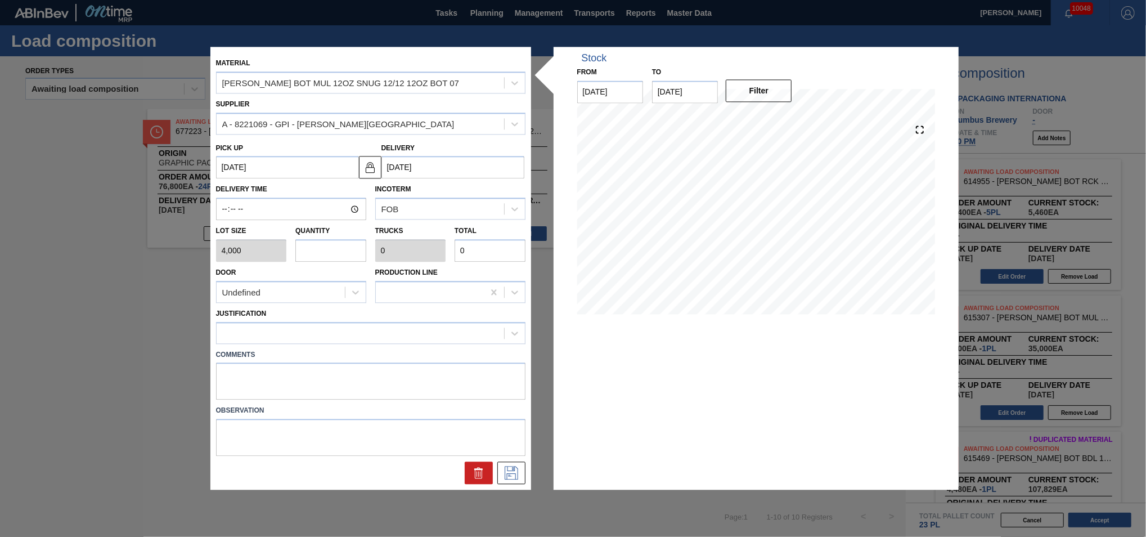
type input "3"
type input "0.115"
type input "12,000"
type input "3"
click at [356, 331] on div at bounding box center [360, 333] width 287 height 16
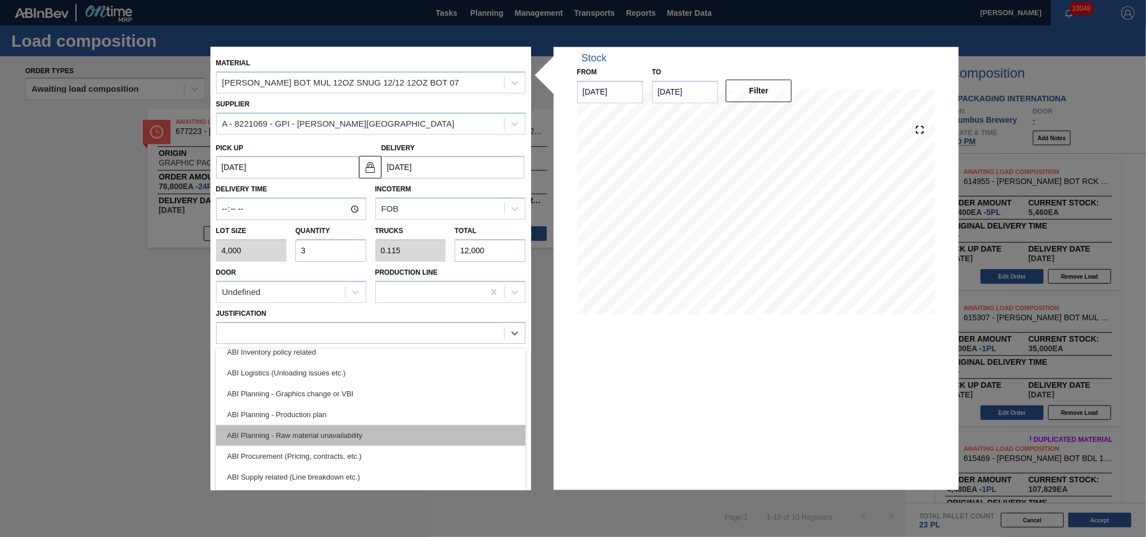
scroll to position [76, 0]
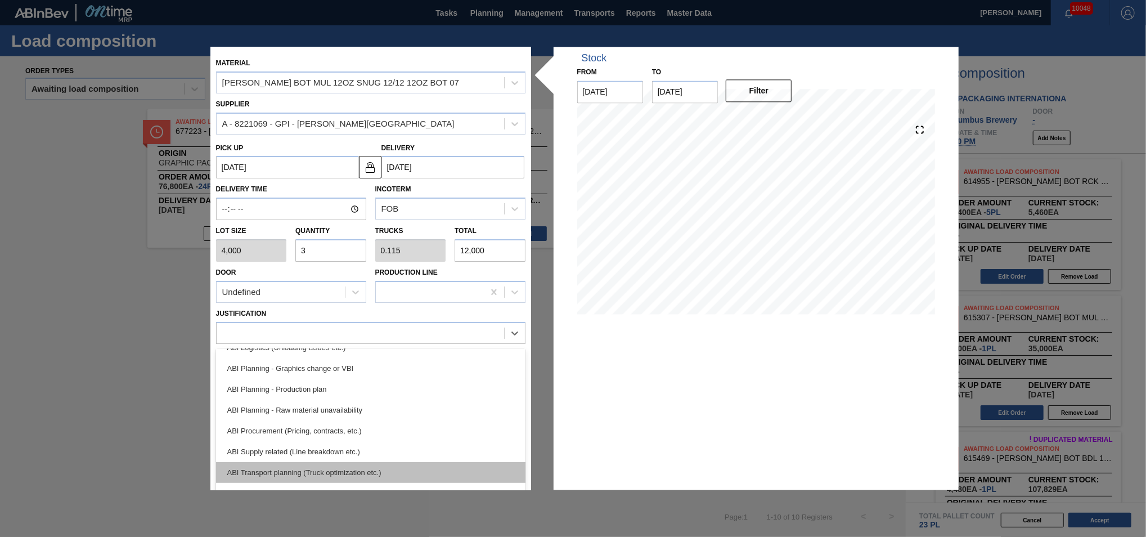
click at [340, 466] on div "ABI Transport planning (Truck optimization etc.)" at bounding box center [370, 472] width 309 height 21
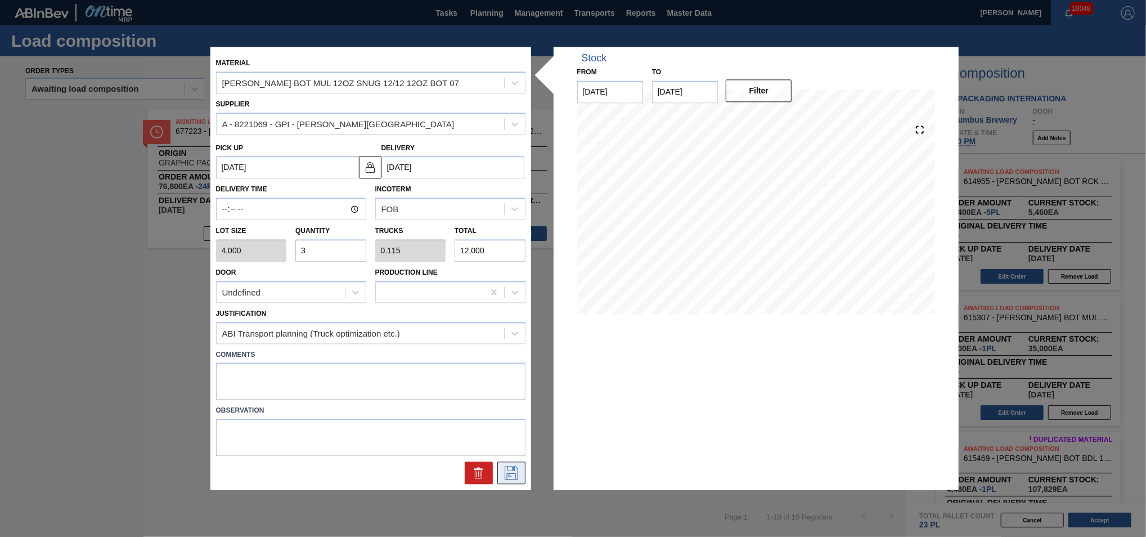
click at [518, 471] on icon at bounding box center [511, 472] width 18 height 13
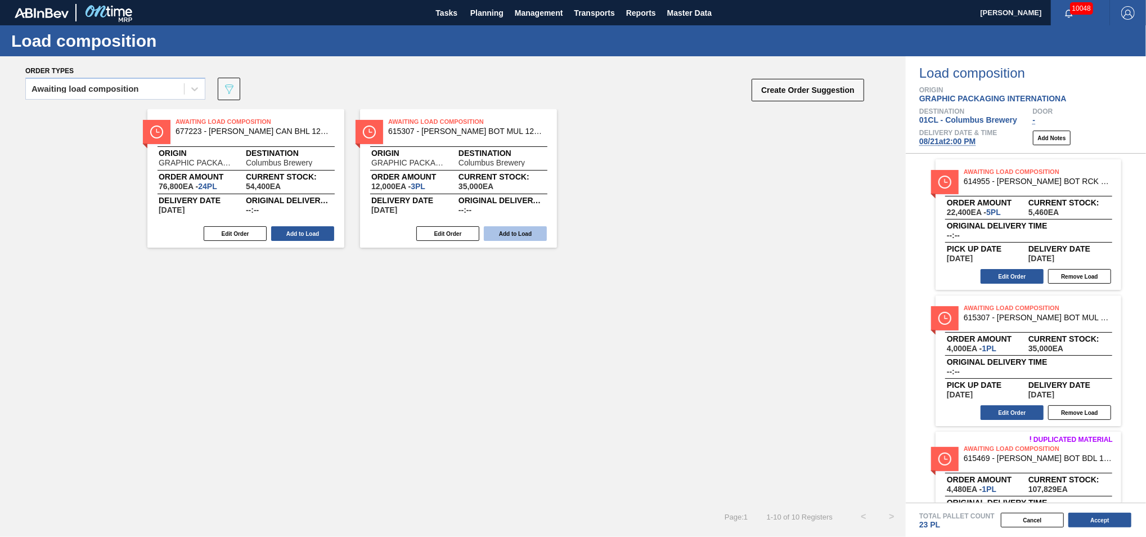
click at [507, 235] on button "Add to Load" at bounding box center [515, 233] width 63 height 15
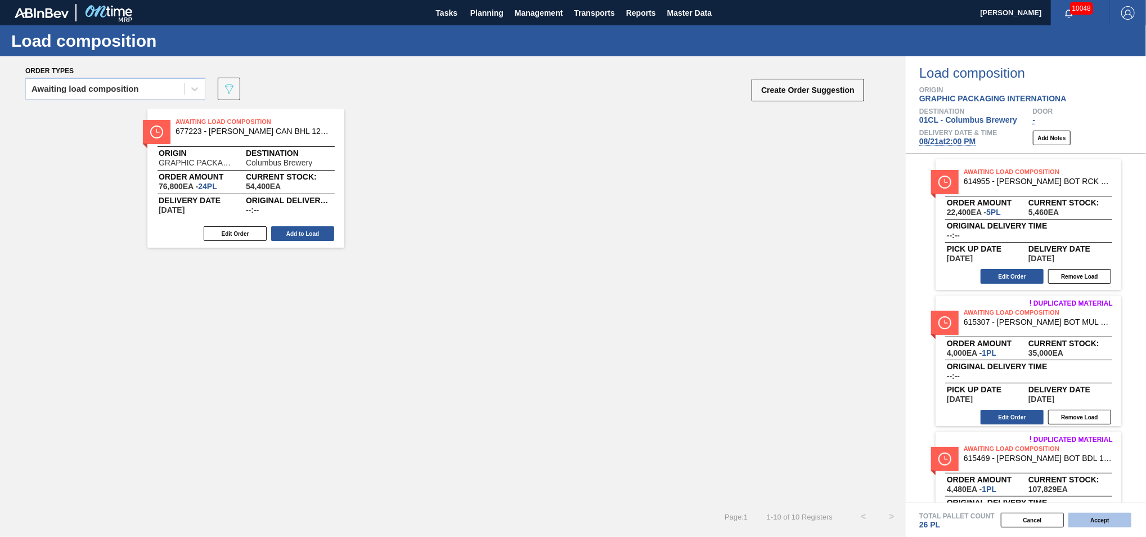
click at [1115, 521] on button "Accept" at bounding box center [1099, 519] width 63 height 15
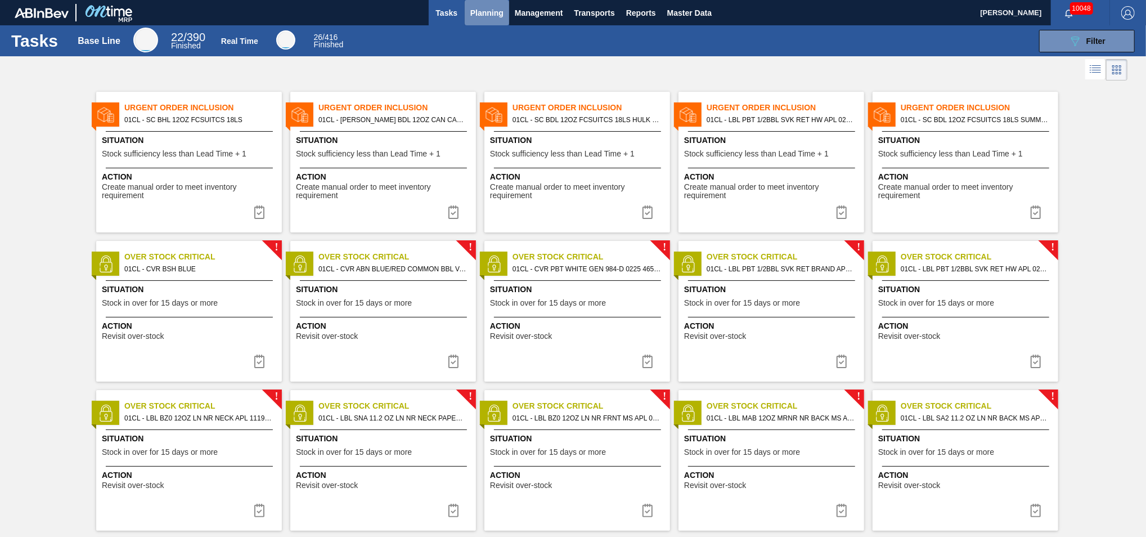
click at [487, 15] on span "Planning" at bounding box center [486, 12] width 33 height 13
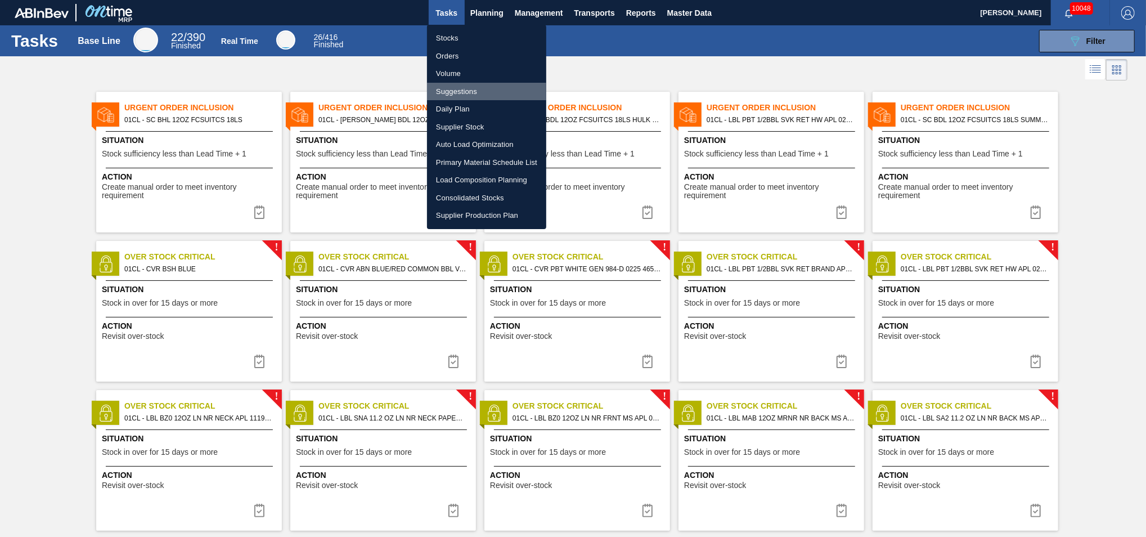
click at [463, 87] on li "Suggestions" at bounding box center [486, 92] width 119 height 18
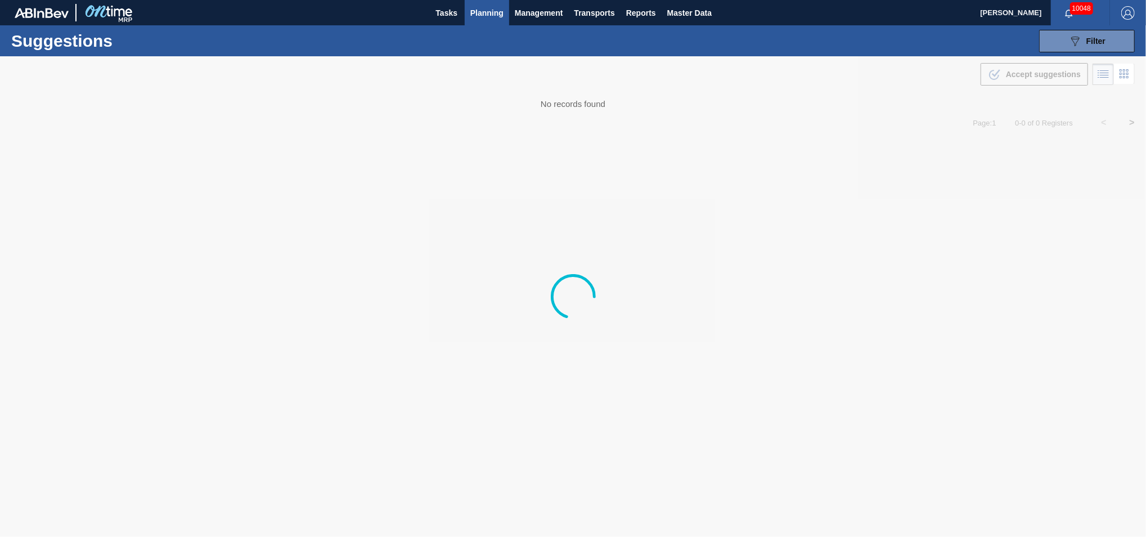
type from "[DATE]"
type to "[DATE]"
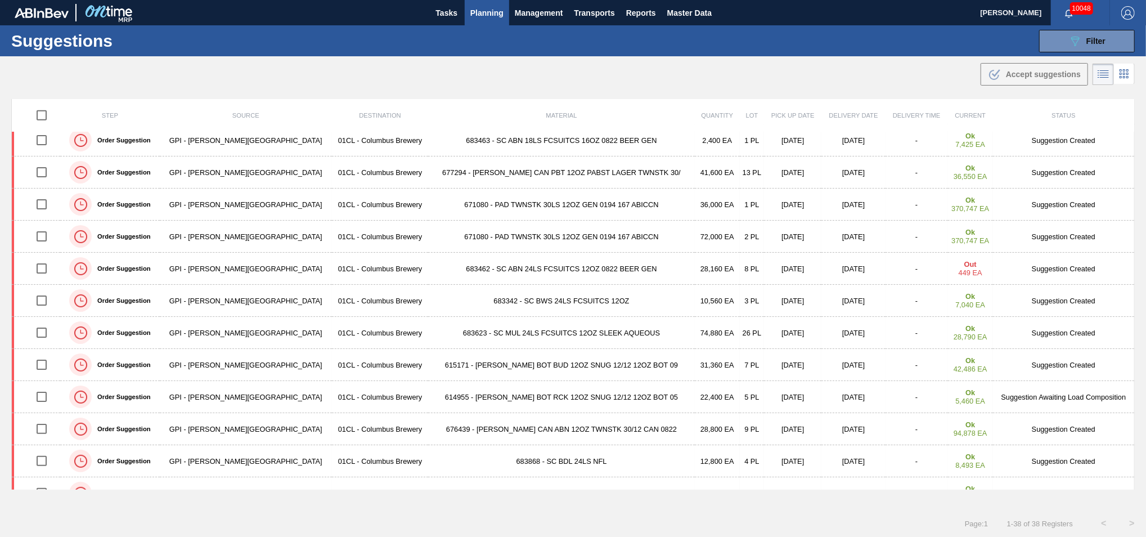
scroll to position [762, 0]
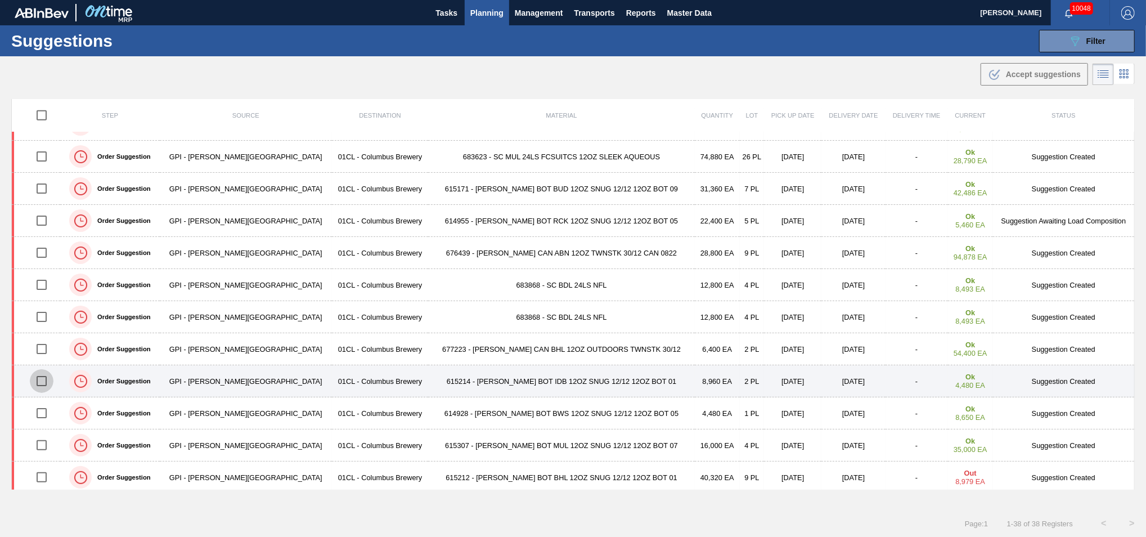
click at [47, 382] on input "checkbox" at bounding box center [42, 381] width 24 height 24
checkbox input "true"
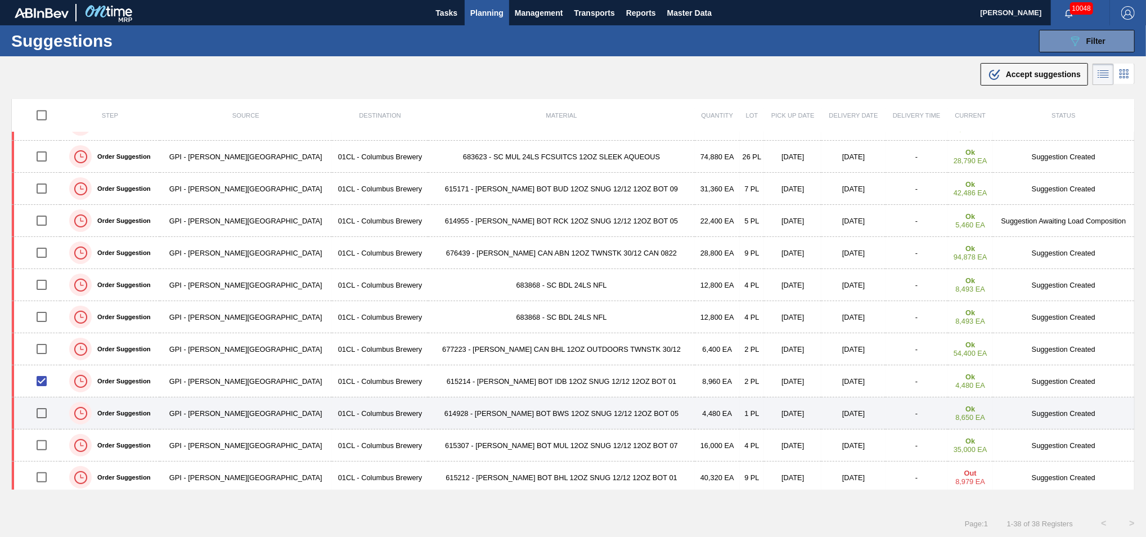
click at [45, 413] on input "checkbox" at bounding box center [42, 413] width 24 height 24
checkbox input "true"
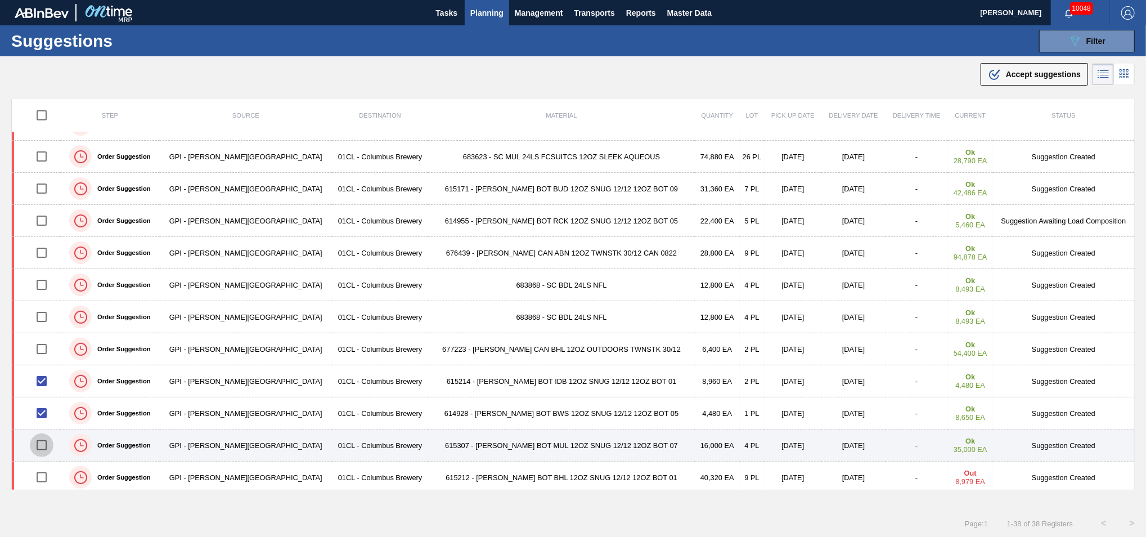
click at [45, 444] on input "checkbox" at bounding box center [42, 445] width 24 height 24
checkbox input "true"
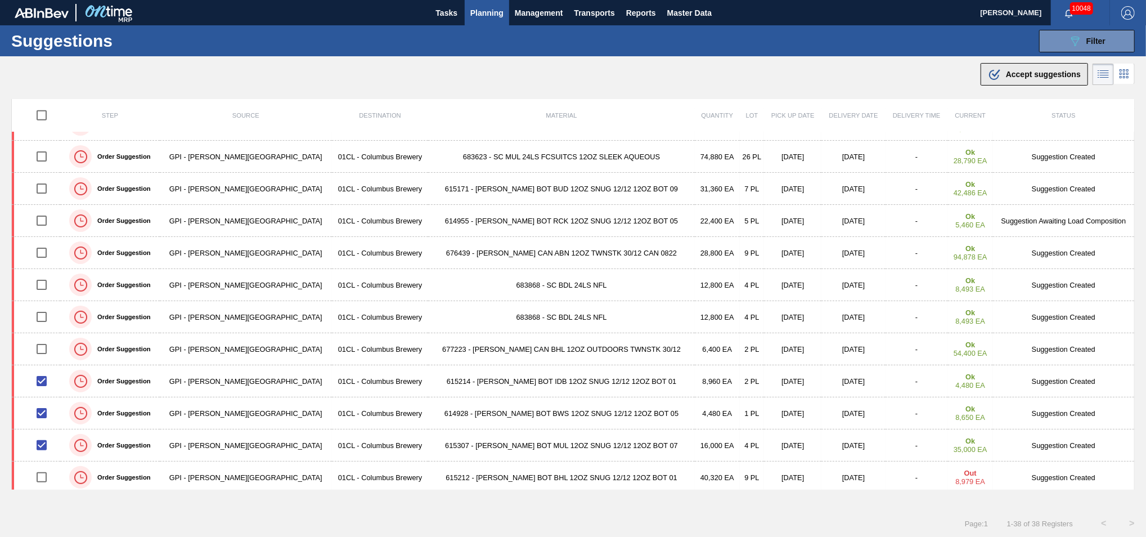
click at [1016, 77] on span "Accept suggestions" at bounding box center [1043, 74] width 75 height 9
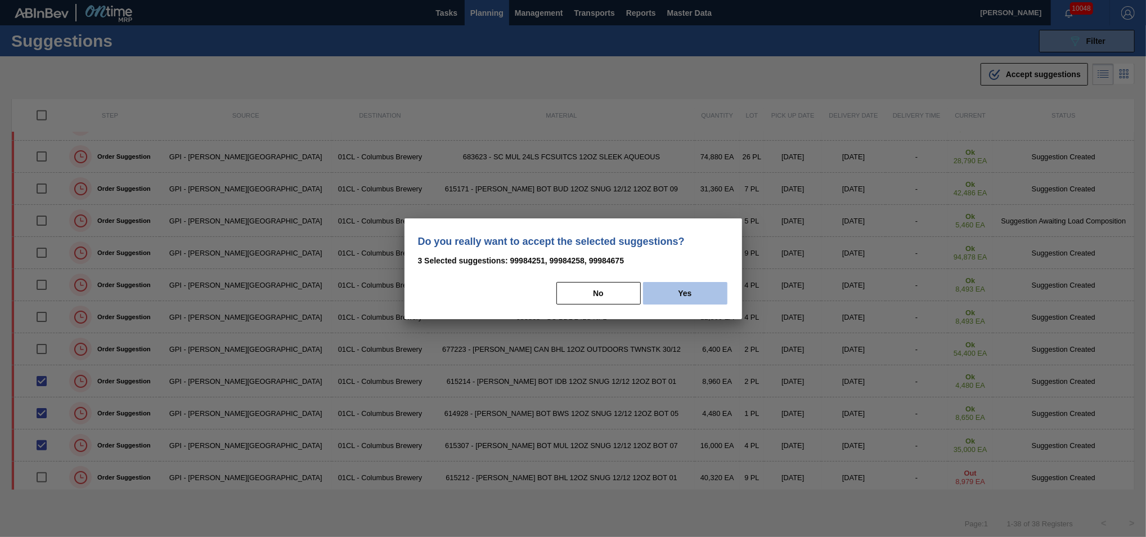
click at [718, 301] on button "Yes" at bounding box center [685, 293] width 84 height 22
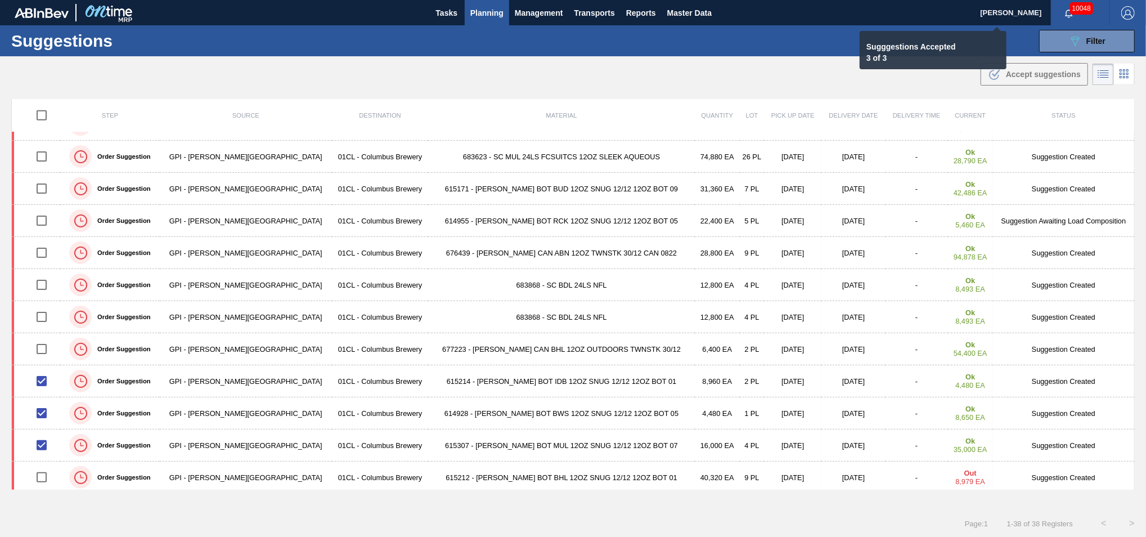
checkbox input "false"
